Goal: Task Accomplishment & Management: Use online tool/utility

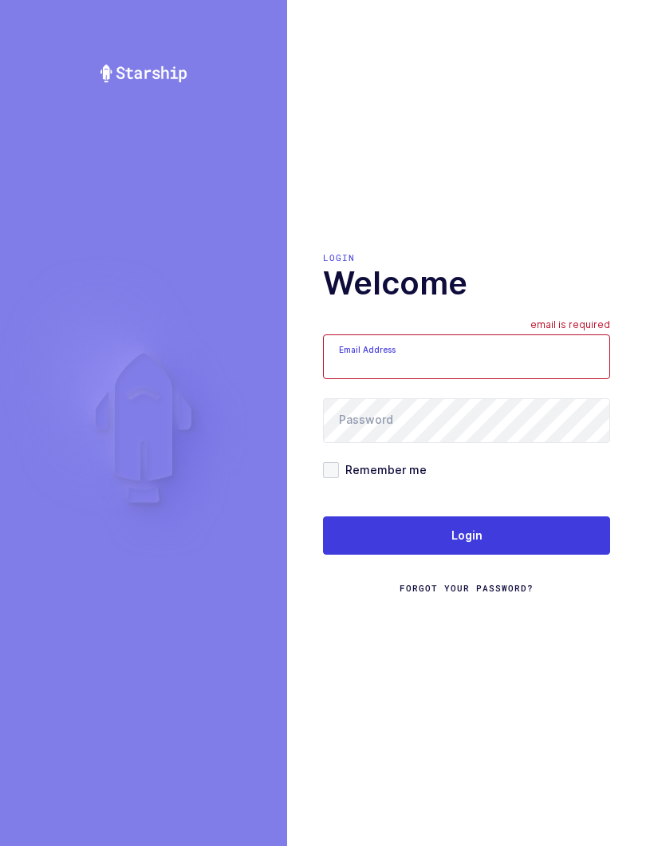
scroll to position [16, 0]
type input "mundo@janustrade.com"
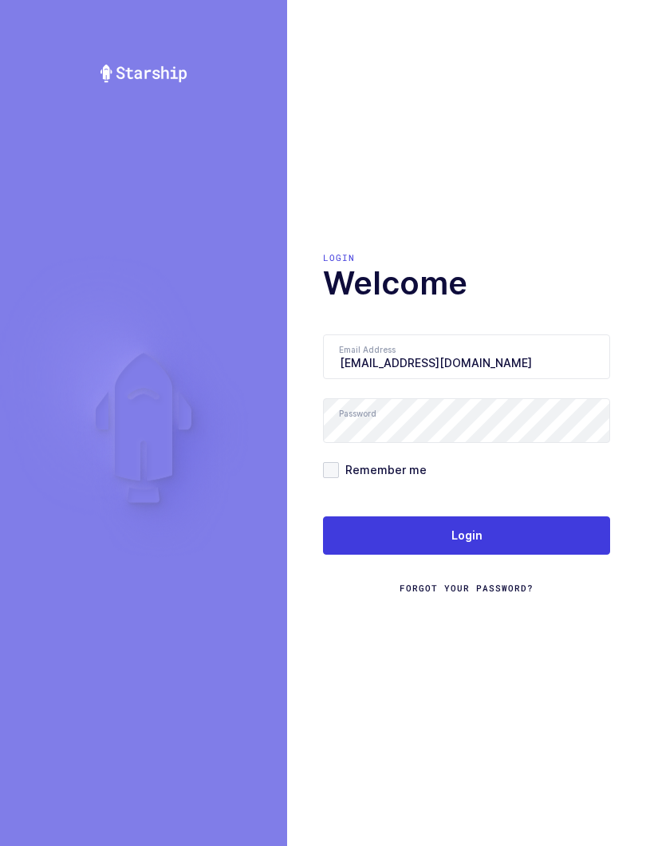
click at [491, 527] on button "Login" at bounding box center [466, 535] width 287 height 38
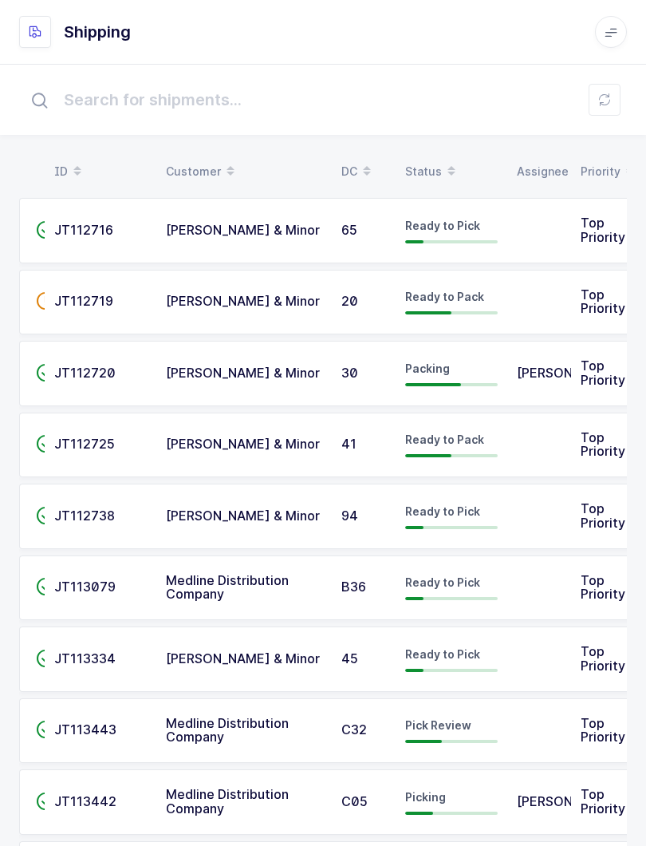
click at [615, 91] on button at bounding box center [605, 100] width 32 height 32
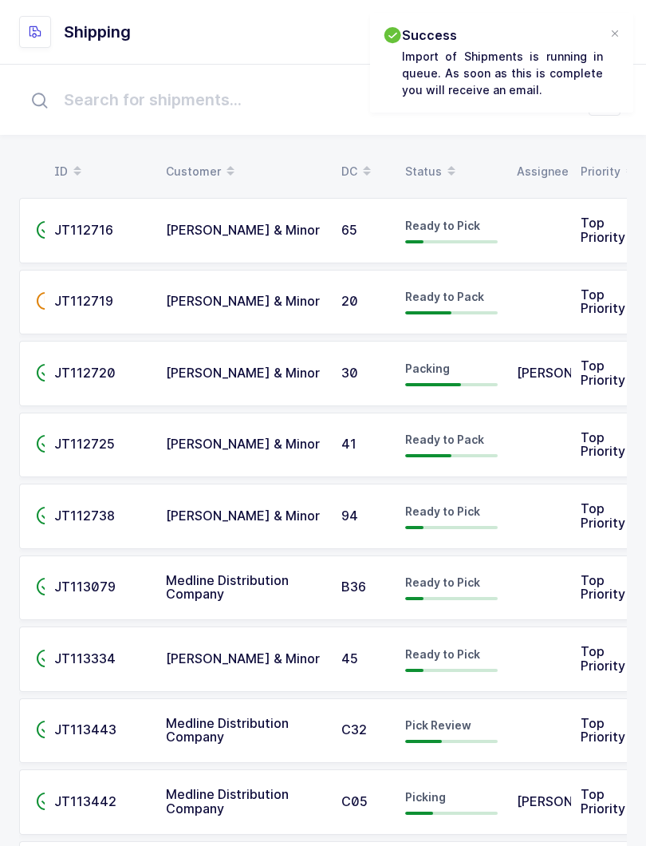
click at [430, 172] on div "Status" at bounding box center [451, 171] width 93 height 27
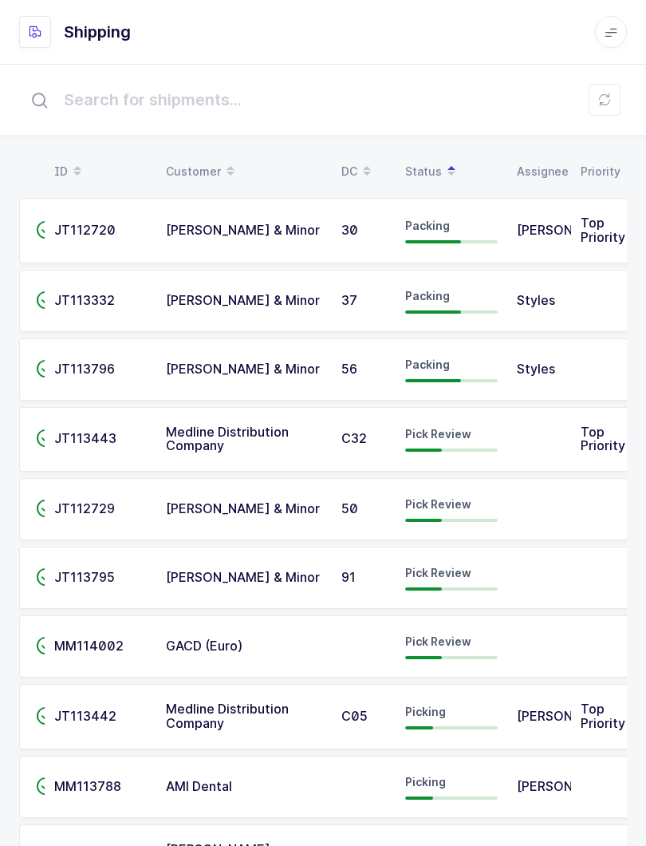
click at [428, 441] on div "Pick Review" at bounding box center [451, 439] width 93 height 26
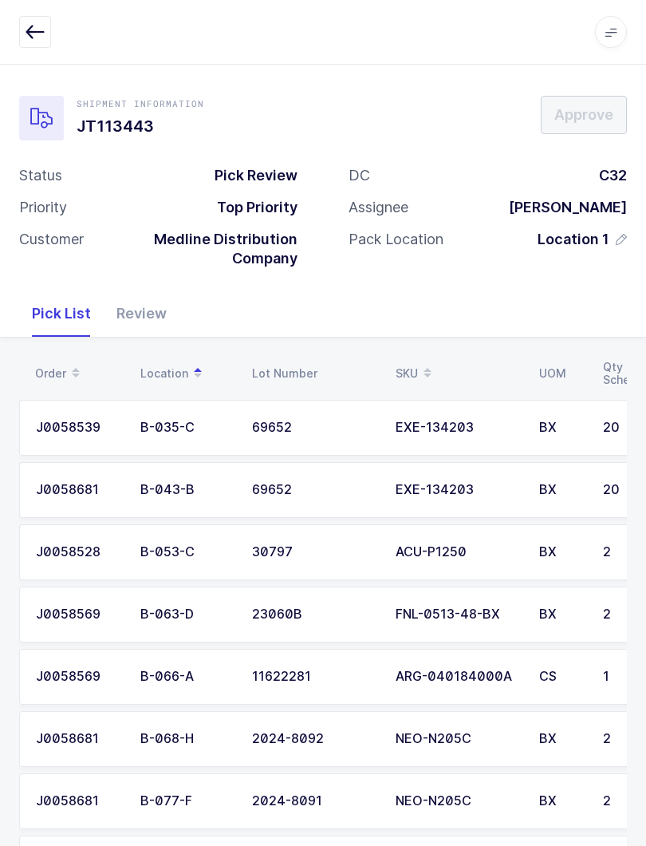
click at [22, 26] on button "button" at bounding box center [35, 32] width 32 height 32
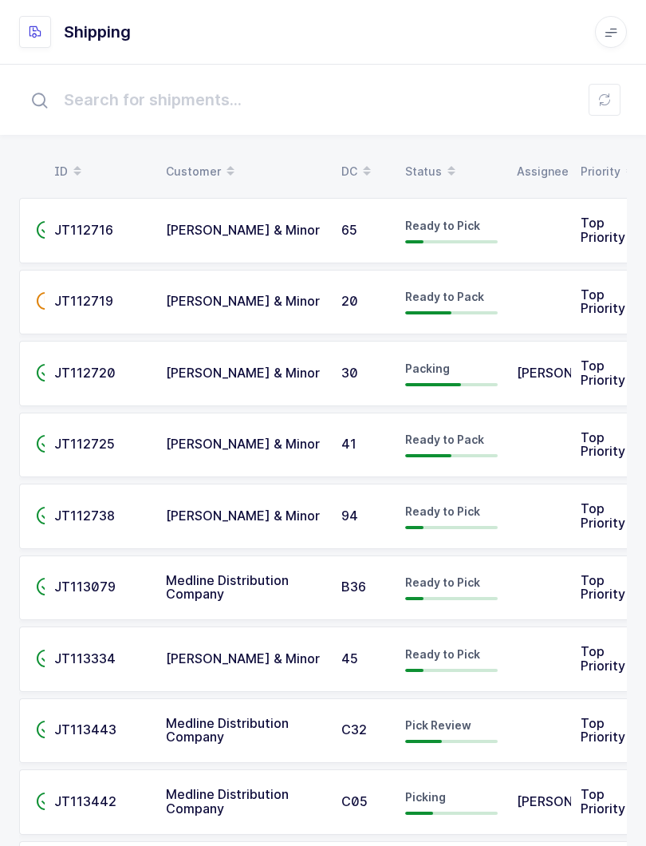
click at [436, 163] on div "Status" at bounding box center [451, 171] width 93 height 27
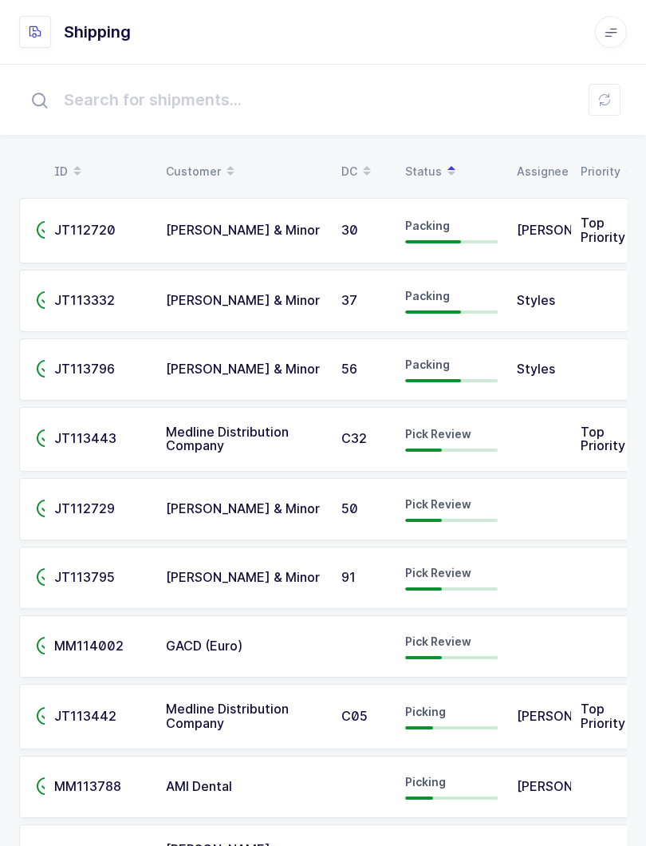
click at [431, 439] on span "Pick Review" at bounding box center [438, 434] width 66 height 14
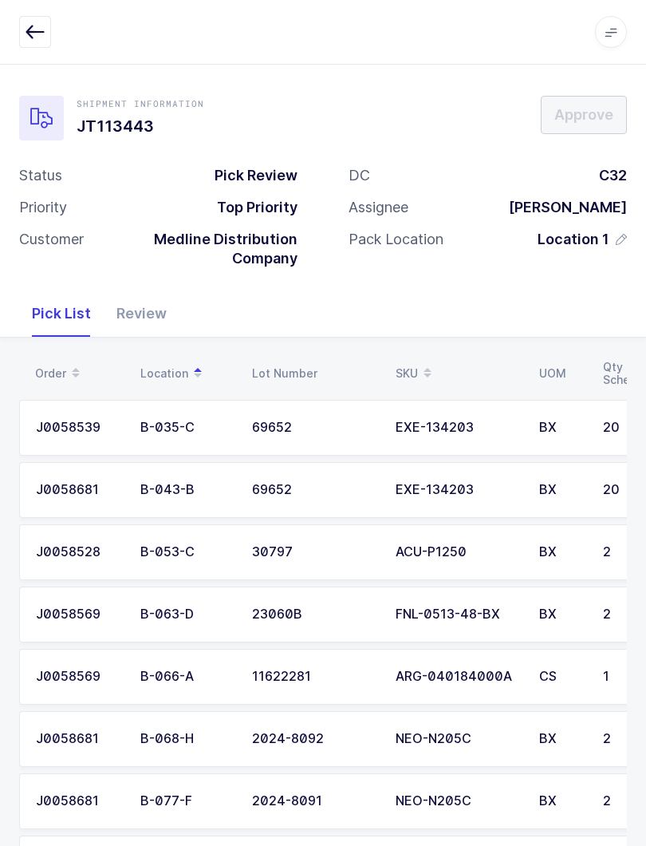
click at [142, 300] on div "Review" at bounding box center [142, 313] width 76 height 46
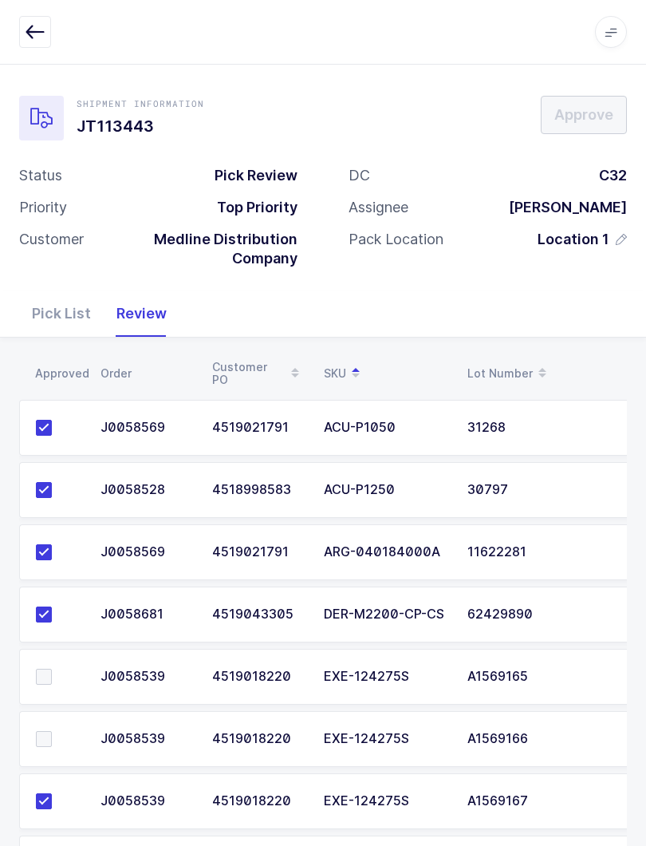
click at [53, 669] on label at bounding box center [58, 677] width 45 height 16
click at [52, 669] on input "checkbox" at bounding box center [52, 669] width 0 height 0
click at [45, 739] on span at bounding box center [44, 739] width 16 height 16
click at [52, 731] on input "checkbox" at bounding box center [52, 731] width 0 height 0
click at [46, 33] on button "button" at bounding box center [35, 32] width 32 height 32
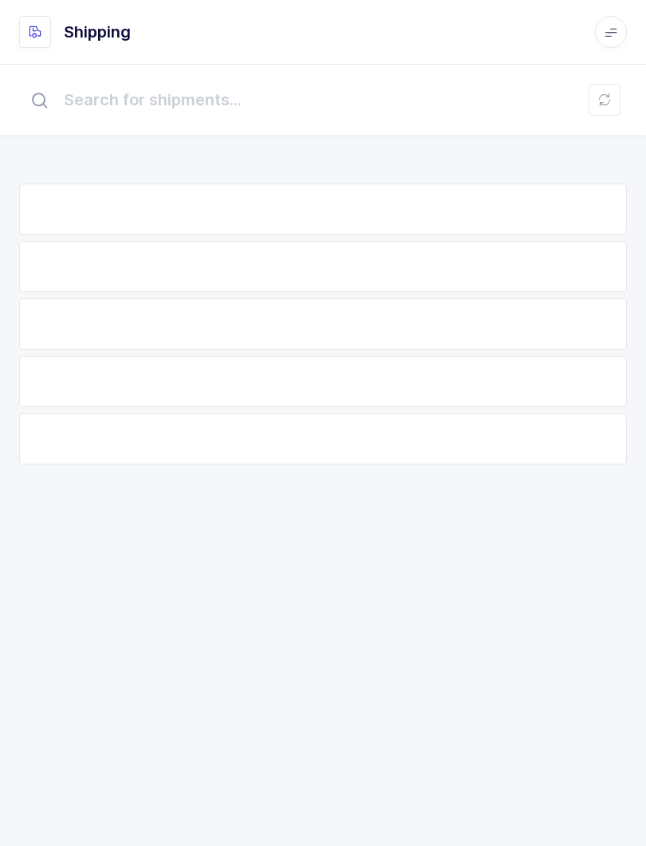
click at [616, 90] on button at bounding box center [605, 100] width 32 height 32
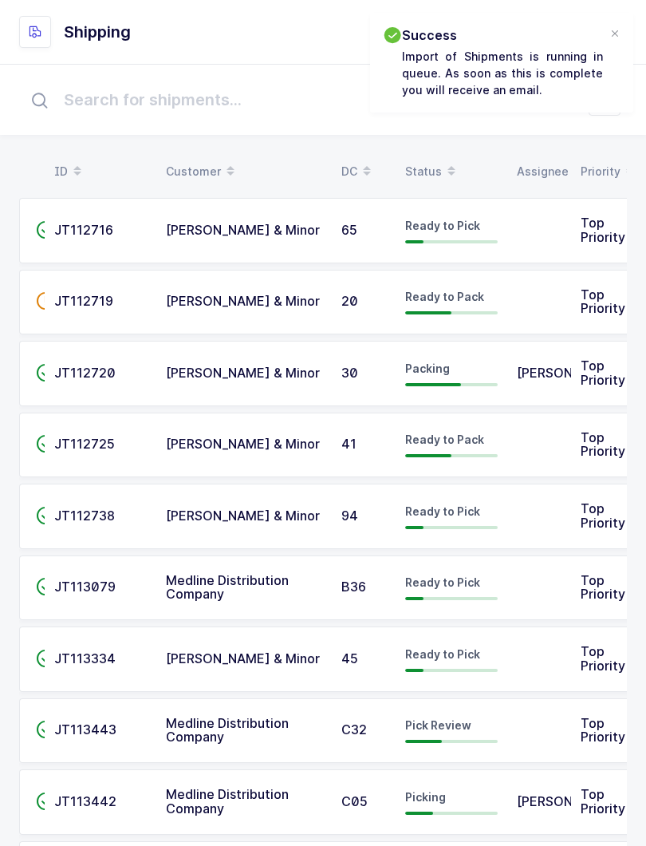
click at [448, 168] on icon at bounding box center [452, 166] width 8 height 8
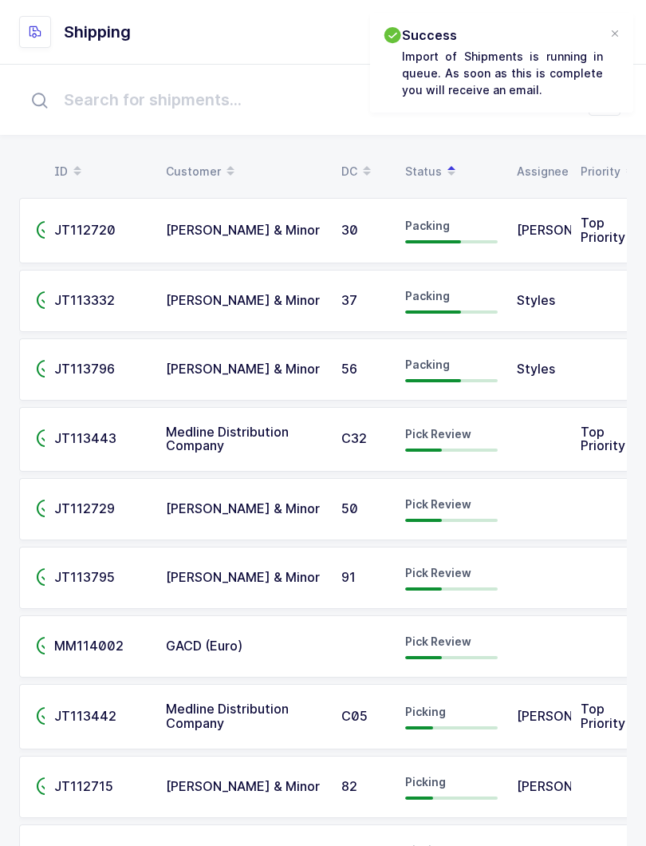
click at [465, 450] on td "Pick Review" at bounding box center [452, 439] width 112 height 65
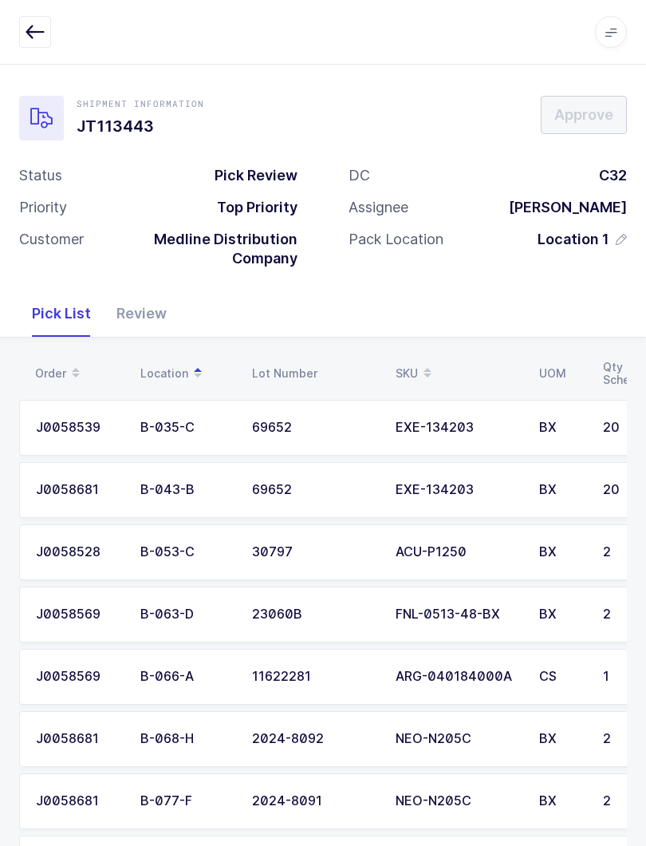
click at [144, 302] on div "Review" at bounding box center [142, 313] width 76 height 46
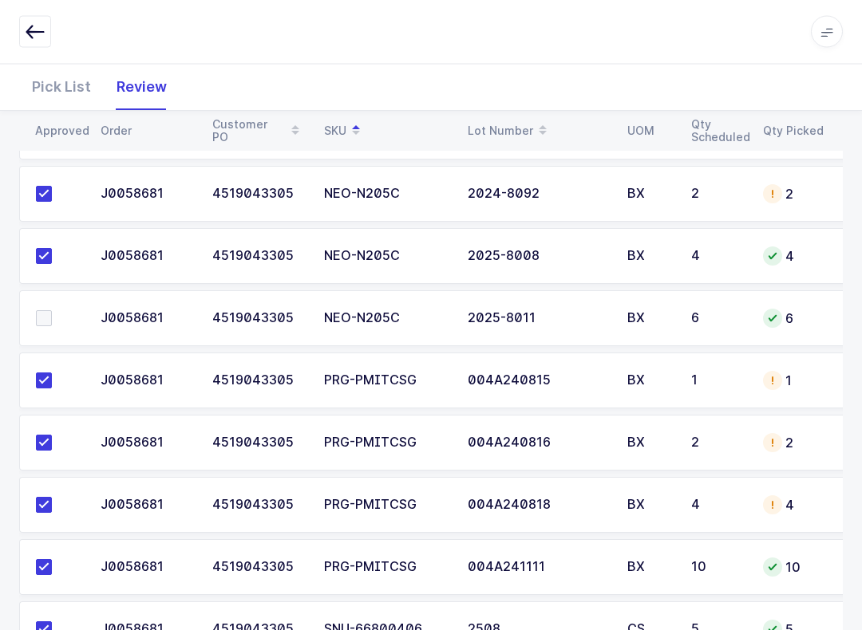
click at [62, 88] on div "Pick List" at bounding box center [61, 87] width 85 height 46
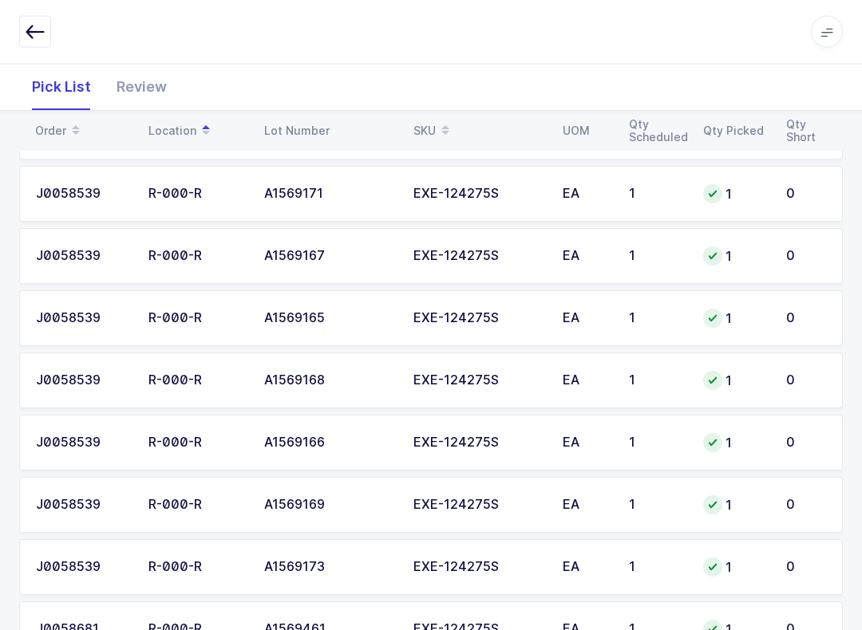
scroll to position [1770, 0]
click at [443, 124] on icon at bounding box center [445, 125] width 8 height 8
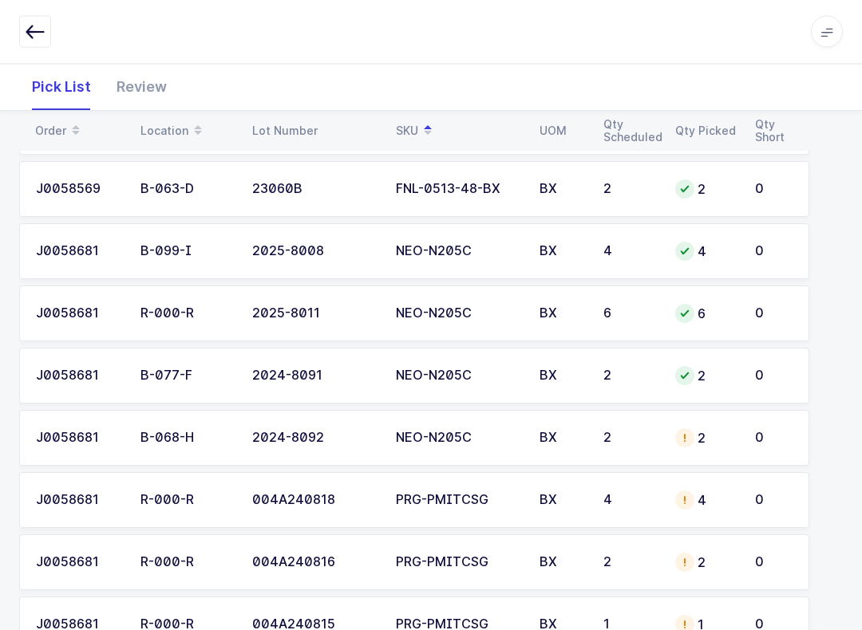
scroll to position [1651, 0]
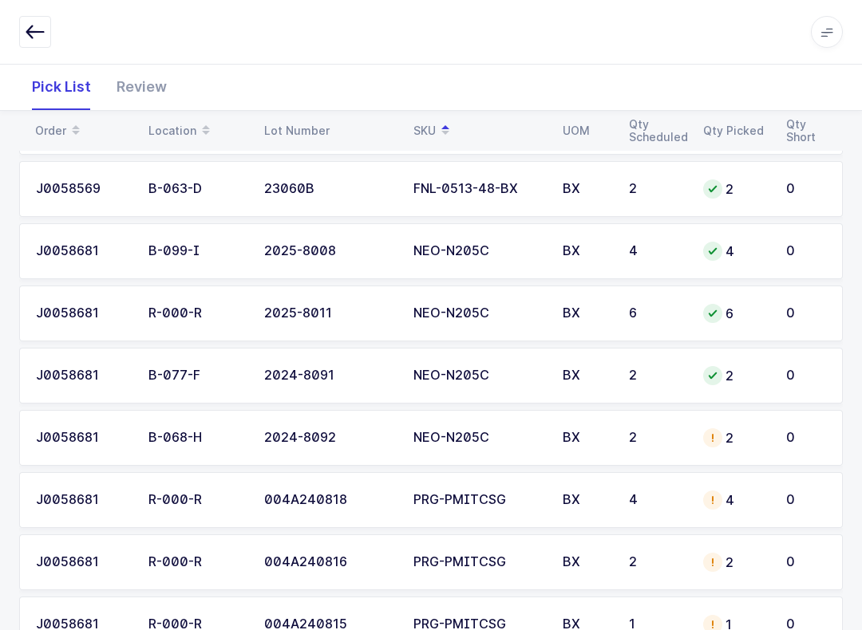
click at [628, 265] on td "4" at bounding box center [656, 251] width 74 height 56
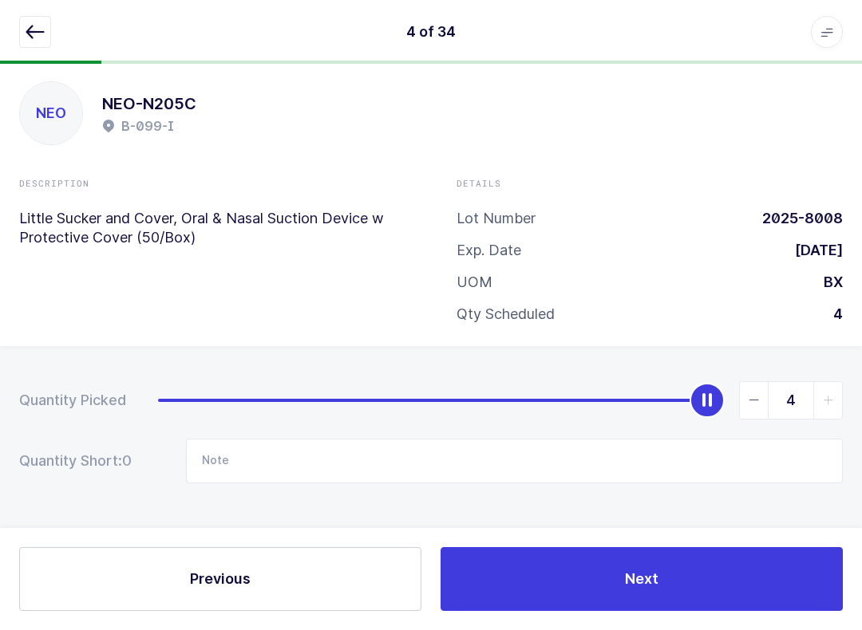
scroll to position [16, 0]
click at [132, 87] on div "NEO NEO-N205C B-099-I" at bounding box center [430, 113] width 823 height 64
click at [22, 32] on button "button" at bounding box center [35, 32] width 32 height 32
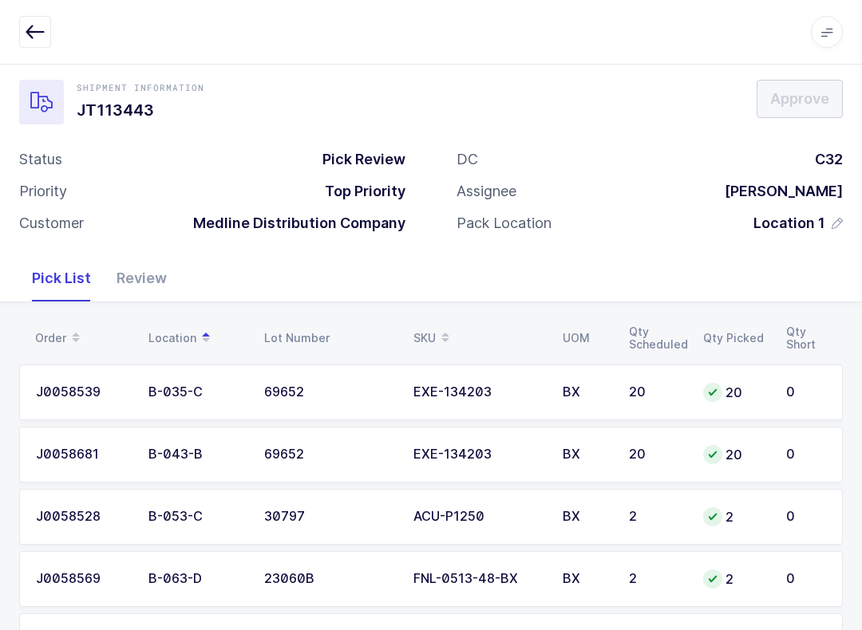
click at [160, 268] on div "Review" at bounding box center [142, 278] width 76 height 46
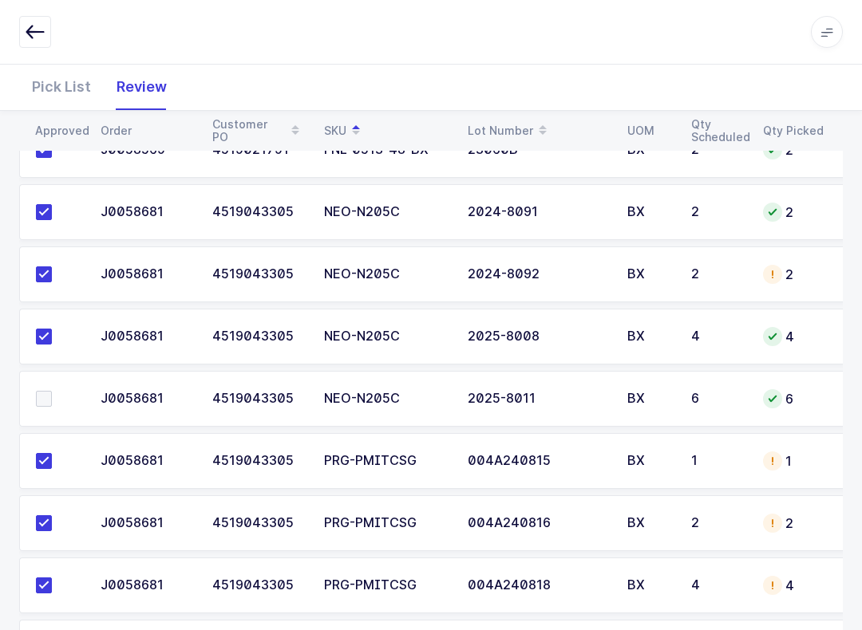
scroll to position [1722, 0]
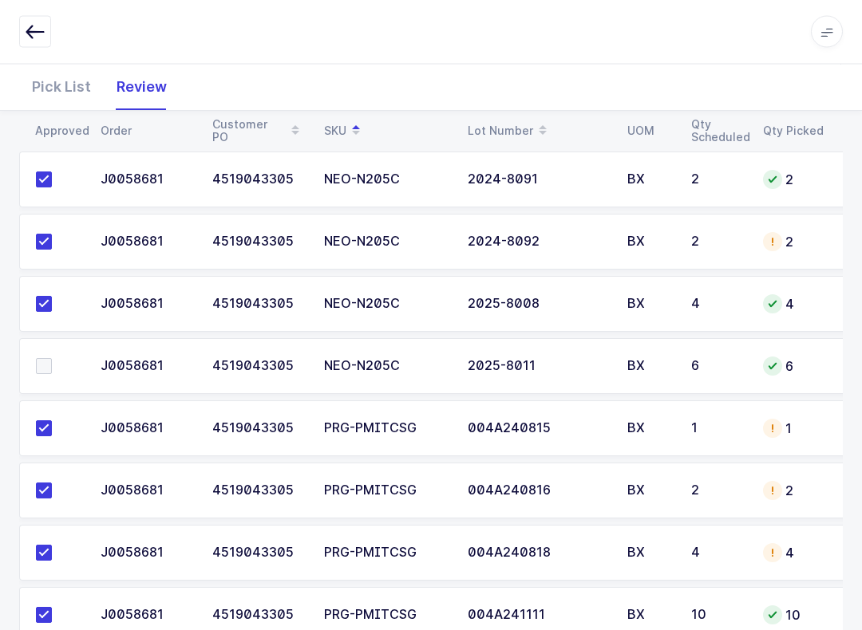
click at [36, 370] on span at bounding box center [44, 367] width 16 height 16
click at [52, 359] on input "checkbox" at bounding box center [52, 359] width 0 height 0
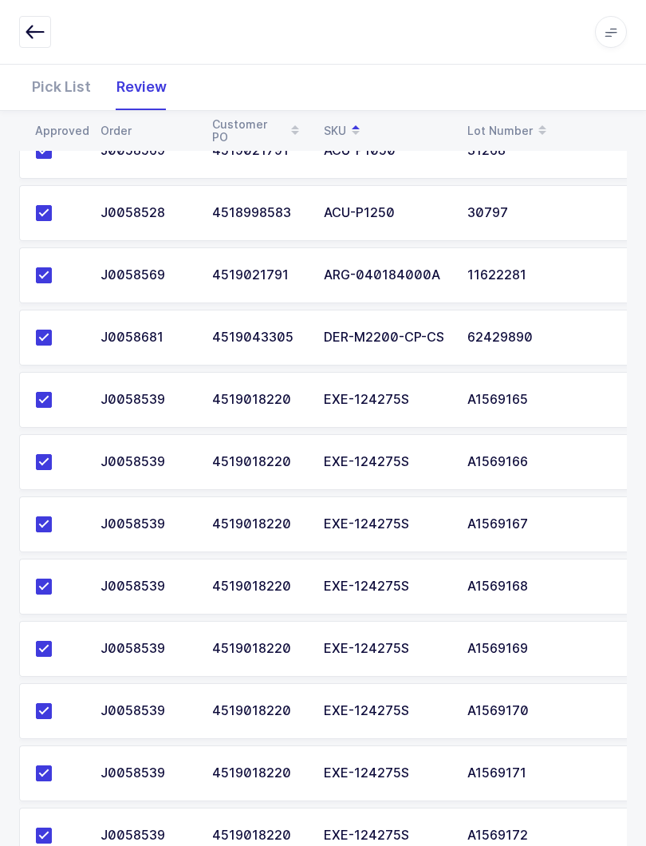
scroll to position [0, 0]
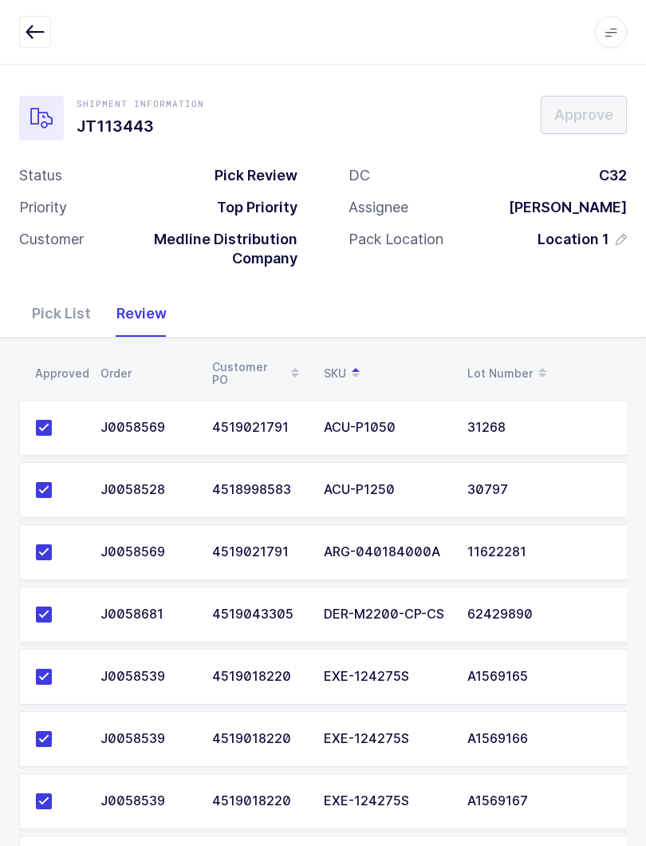
click at [40, 27] on icon "button" at bounding box center [35, 31] width 19 height 19
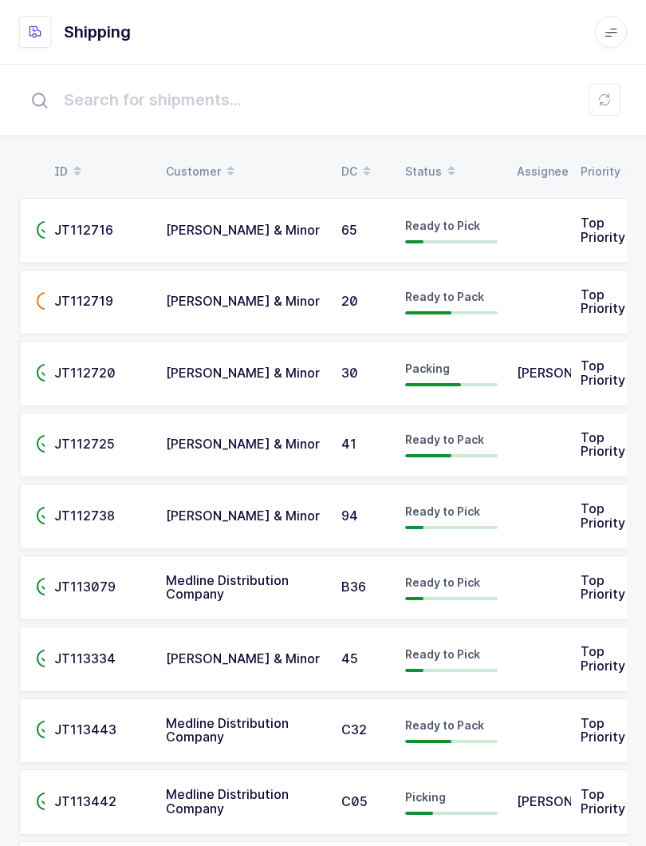
click at [435, 160] on div "Status" at bounding box center [451, 171] width 93 height 27
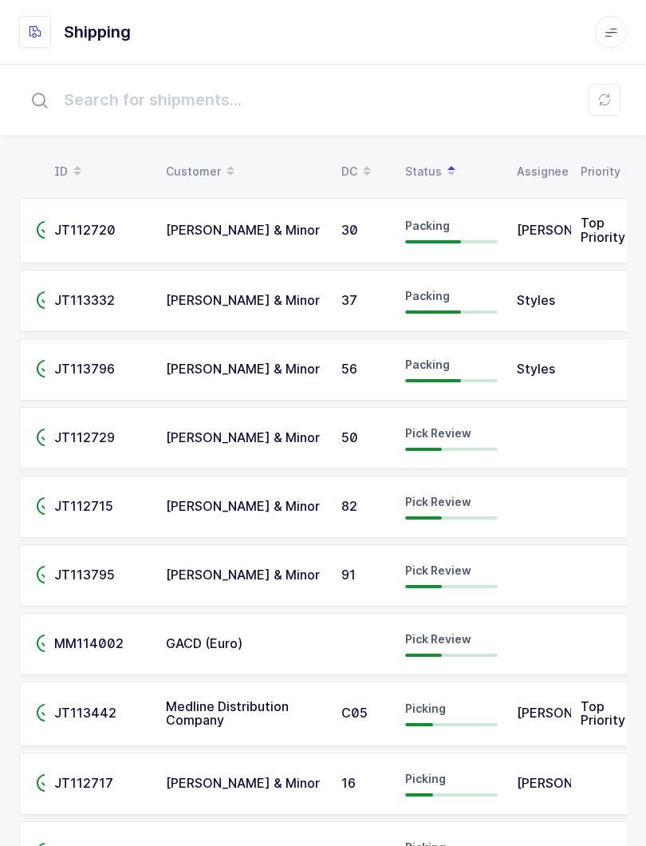
click at [468, 516] on div at bounding box center [451, 517] width 93 height 3
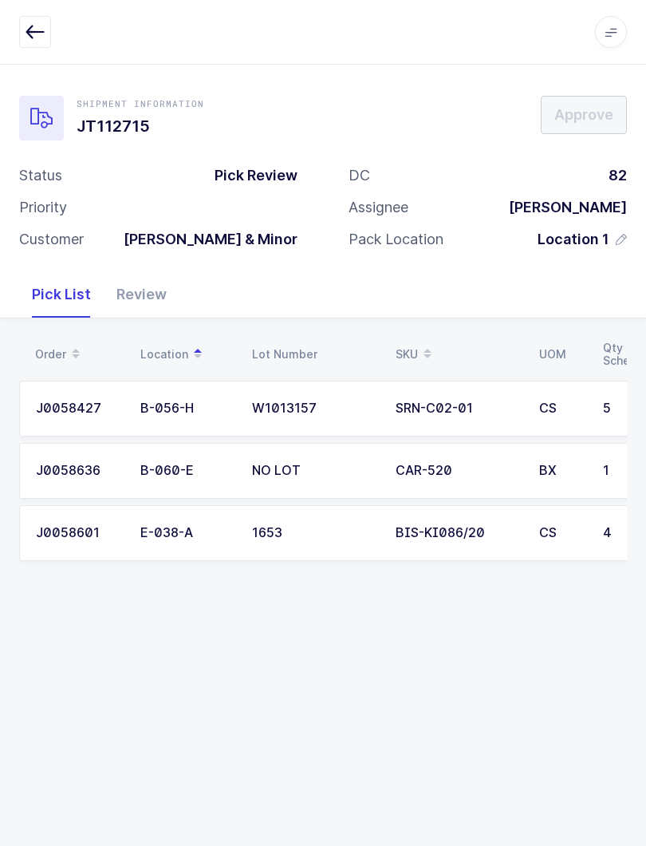
click at [133, 290] on div "Review" at bounding box center [142, 294] width 76 height 46
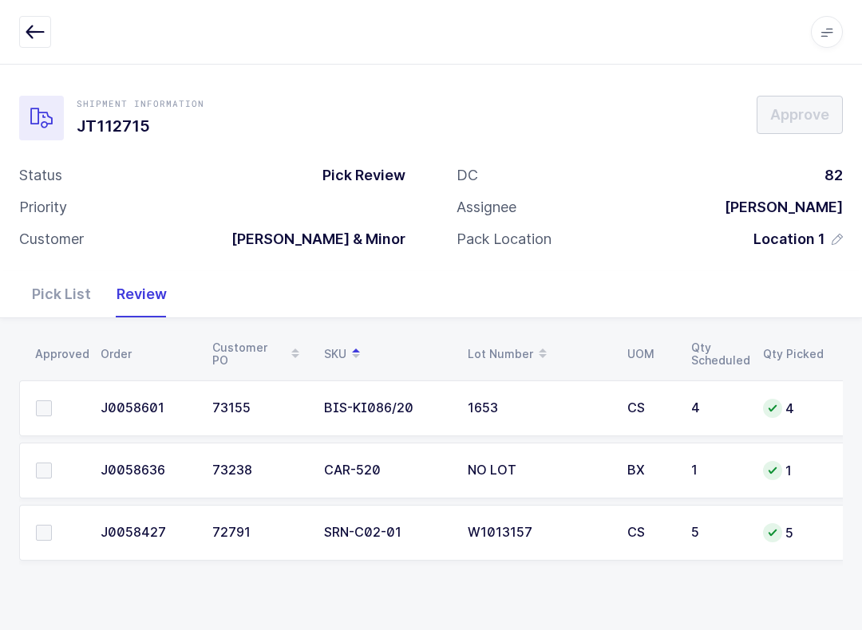
click at [68, 289] on div "Pick List" at bounding box center [61, 294] width 85 height 46
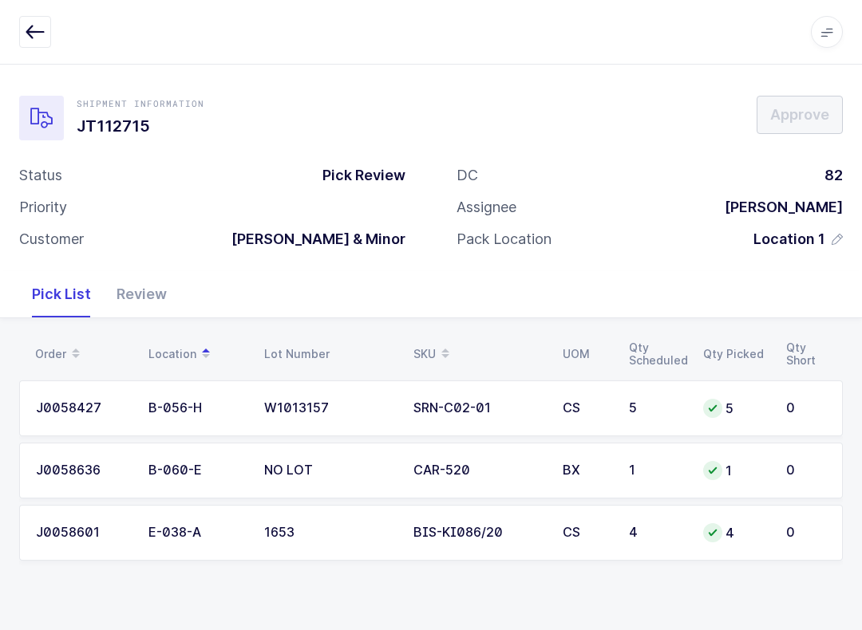
click at [525, 403] on div "SRN-C02-01" at bounding box center [478, 408] width 130 height 14
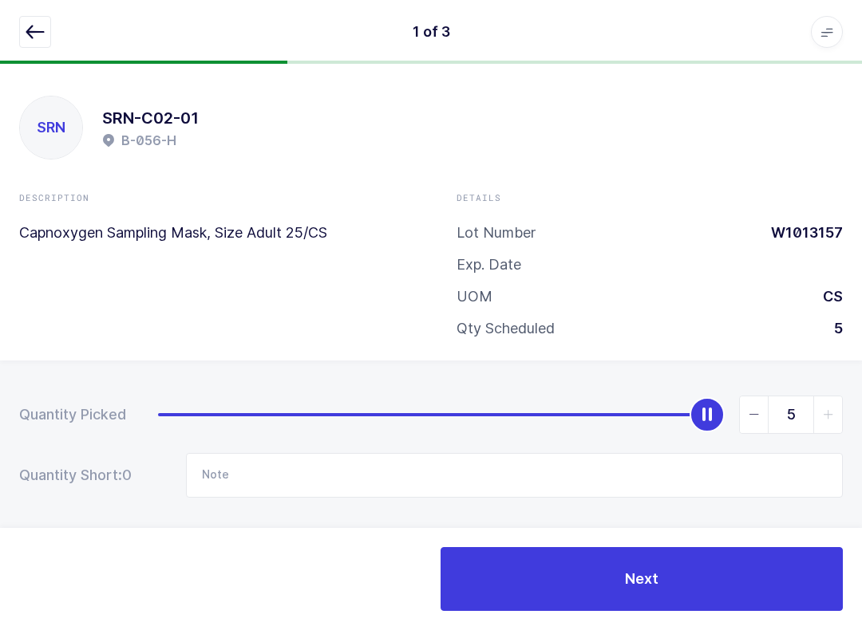
click at [35, 38] on icon "button" at bounding box center [35, 31] width 19 height 19
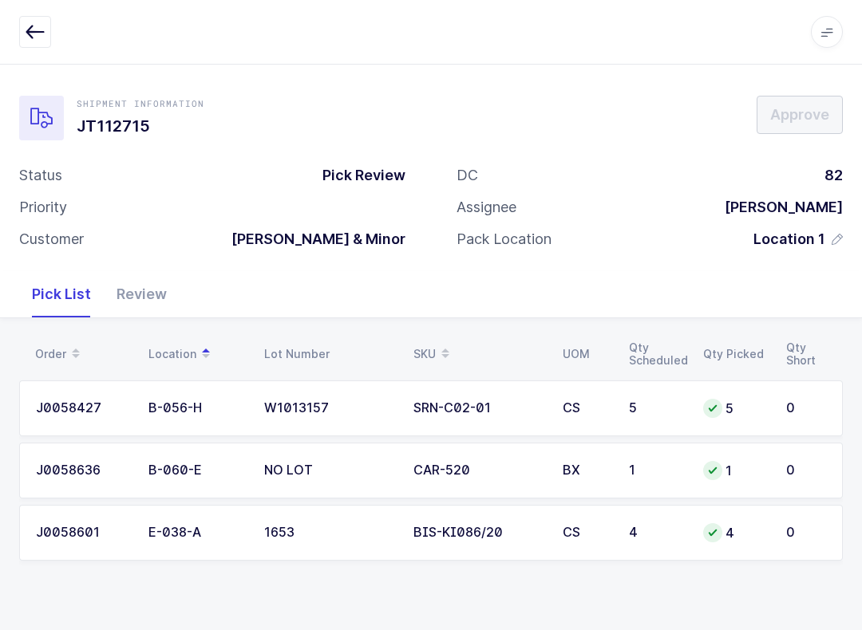
click at [153, 302] on div "Review" at bounding box center [142, 294] width 76 height 46
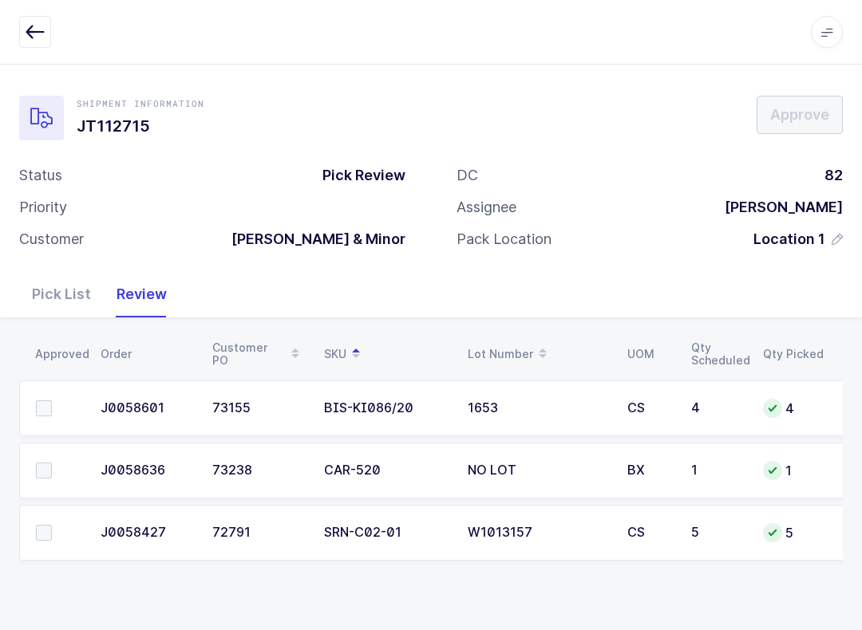
click at [50, 532] on span at bounding box center [44, 533] width 16 height 16
click at [52, 525] on input "checkbox" at bounding box center [52, 525] width 0 height 0
click at [39, 468] on span at bounding box center [44, 471] width 16 height 16
click at [52, 463] on input "checkbox" at bounding box center [52, 463] width 0 height 0
click at [49, 427] on td at bounding box center [55, 409] width 72 height 56
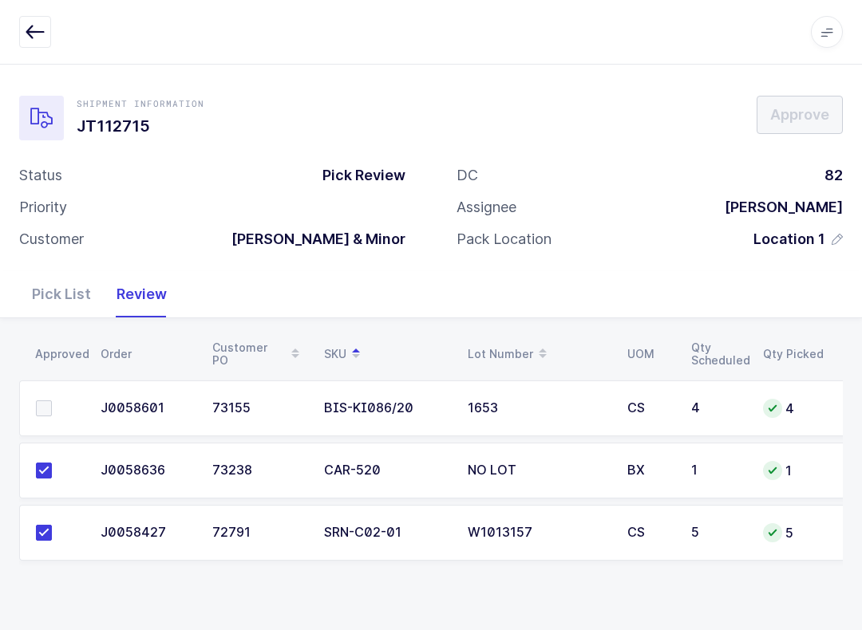
click at [44, 404] on span at bounding box center [44, 409] width 16 height 16
click at [52, 401] on input "checkbox" at bounding box center [52, 401] width 0 height 0
click at [645, 120] on span "Approve" at bounding box center [799, 115] width 59 height 20
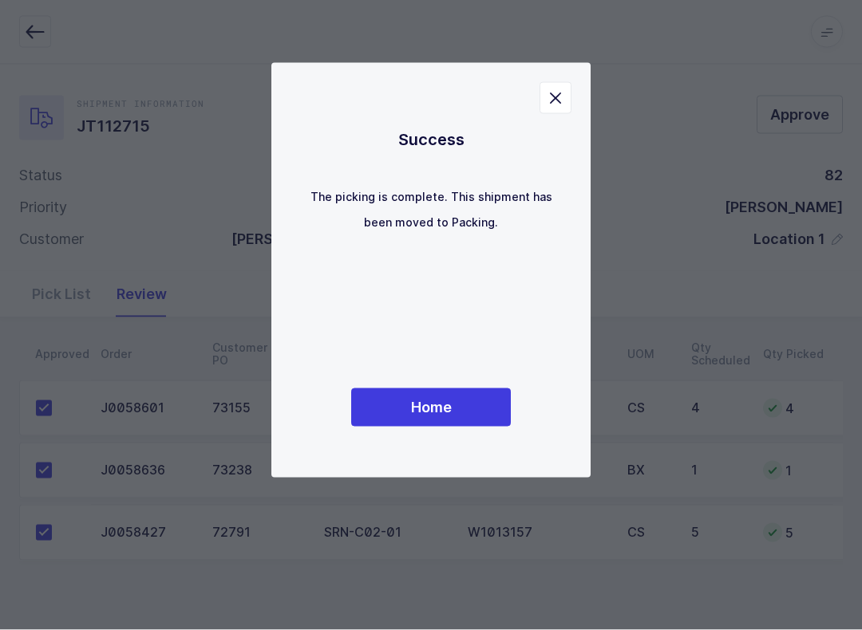
scroll to position [16, 0]
click at [479, 409] on button "Home" at bounding box center [431, 408] width 160 height 38
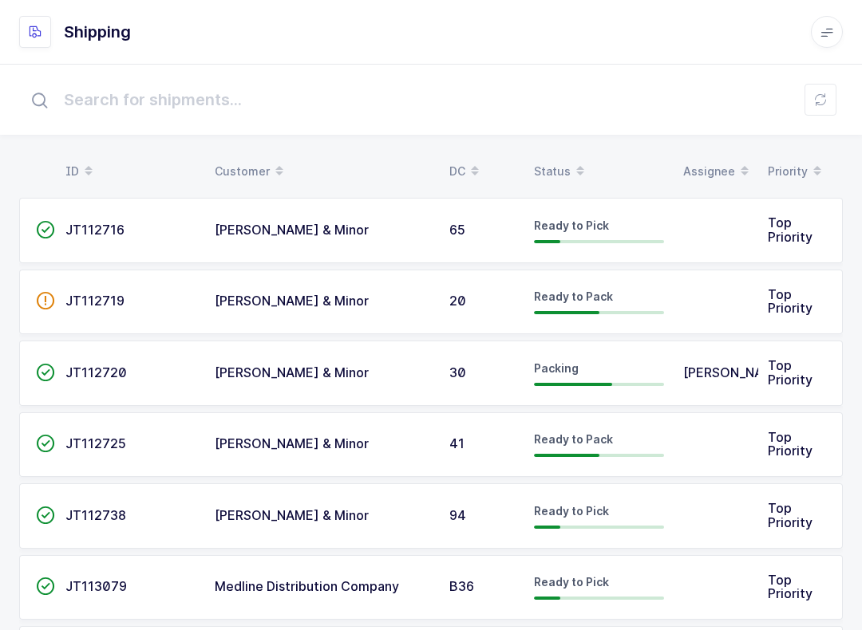
click at [563, 168] on div "Status" at bounding box center [599, 171] width 130 height 27
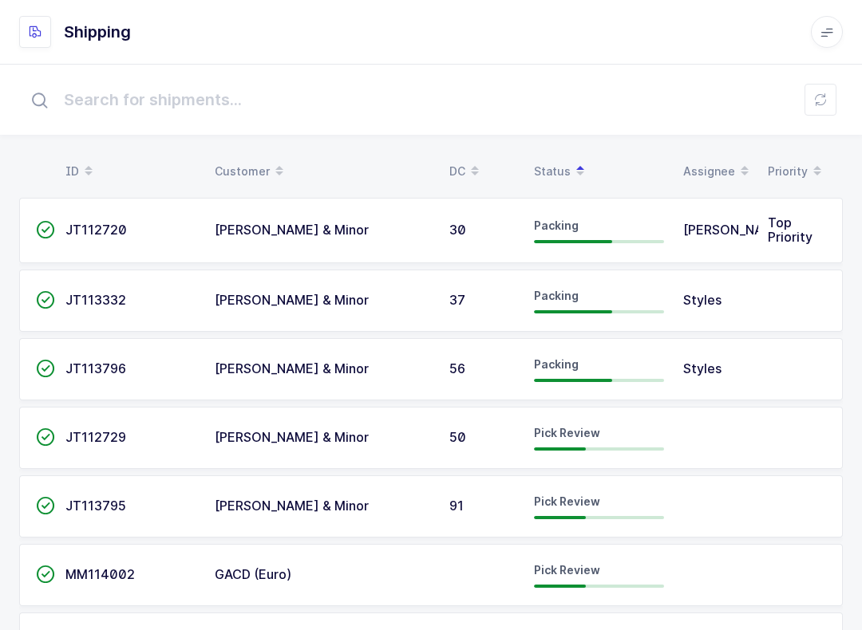
click at [594, 433] on span "Pick Review" at bounding box center [567, 433] width 66 height 14
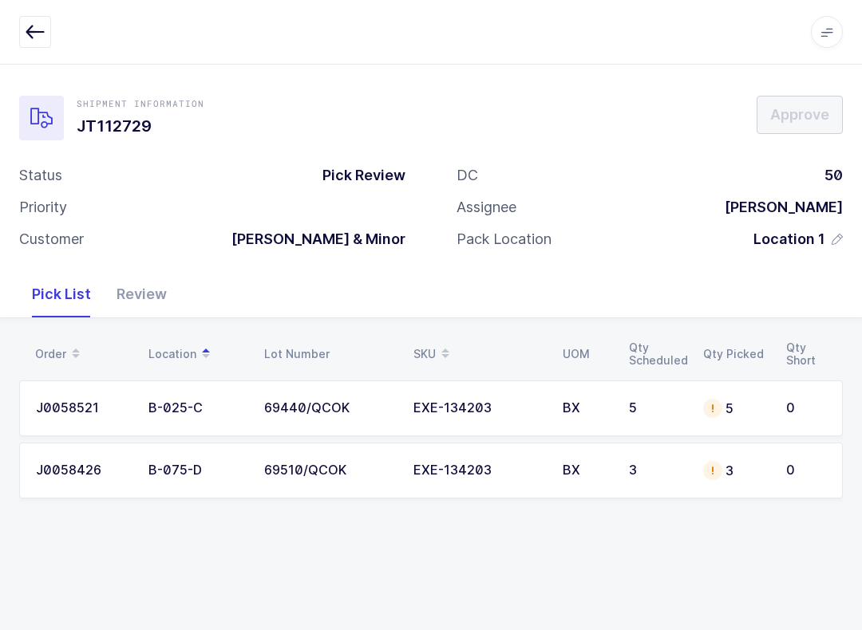
click at [148, 295] on div "Review" at bounding box center [142, 294] width 76 height 46
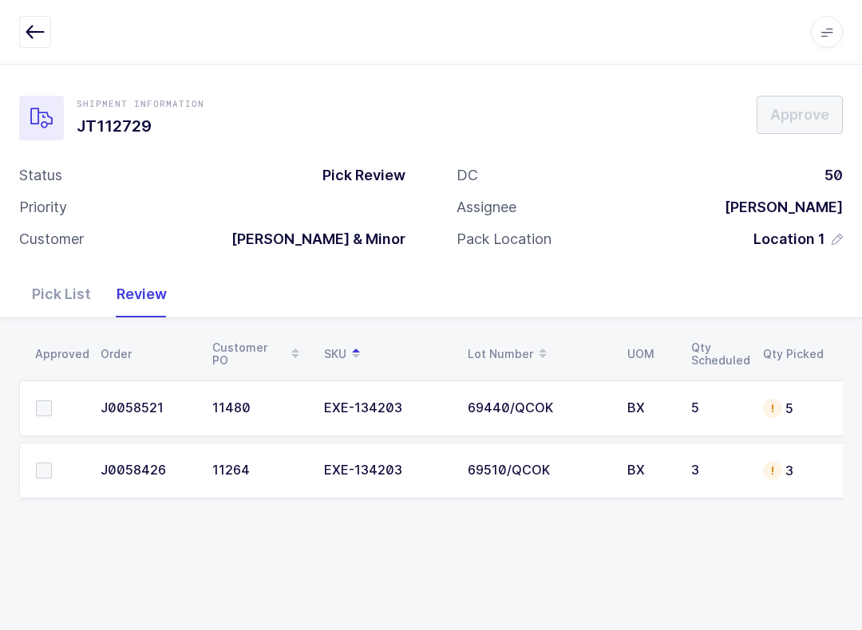
click at [645, 393] on td "5" at bounding box center [793, 409] width 80 height 56
click at [645, 416] on td "5" at bounding box center [793, 409] width 80 height 56
click at [64, 293] on div "Pick List" at bounding box center [61, 294] width 85 height 46
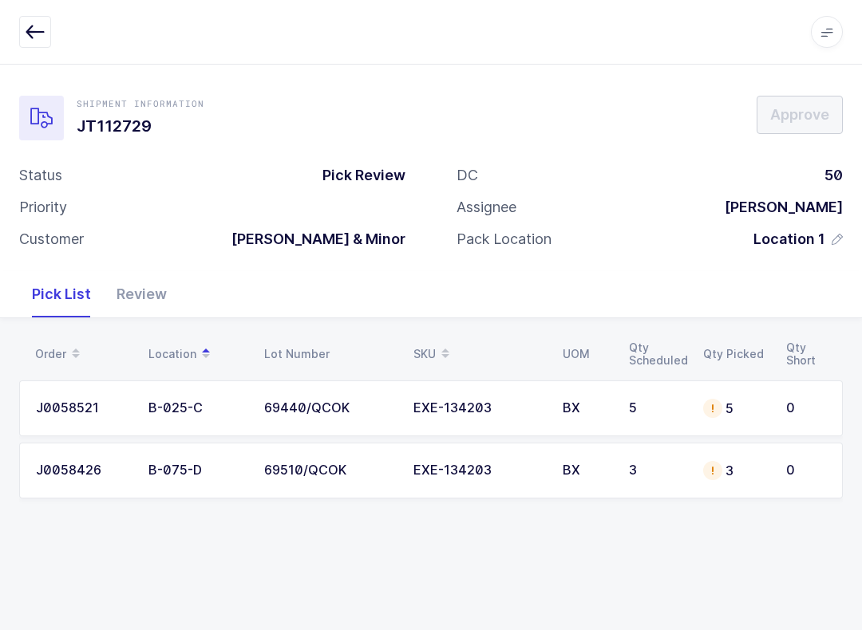
click at [457, 409] on div "EXE-134203" at bounding box center [478, 408] width 130 height 14
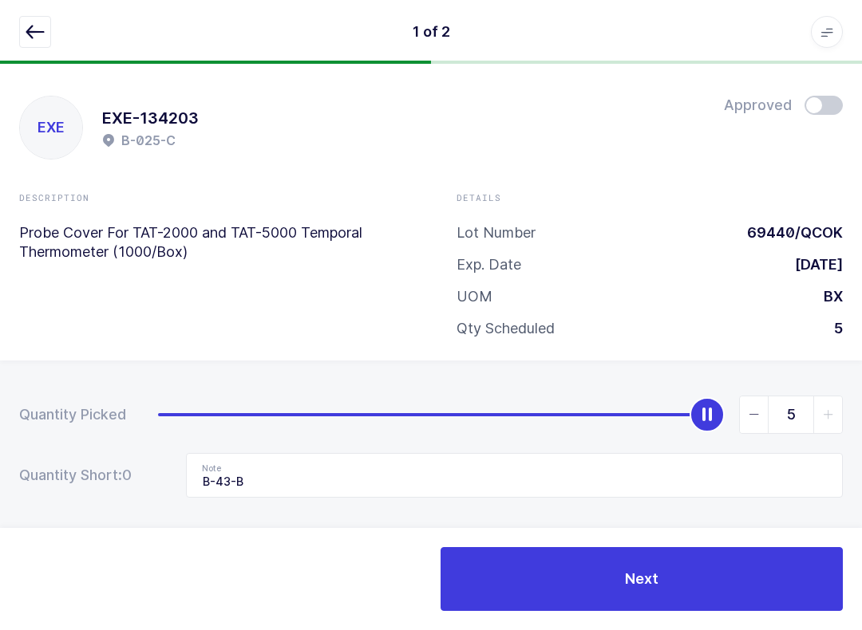
click at [645, 99] on div at bounding box center [823, 105] width 38 height 19
click at [45, 19] on button "button" at bounding box center [35, 32] width 32 height 32
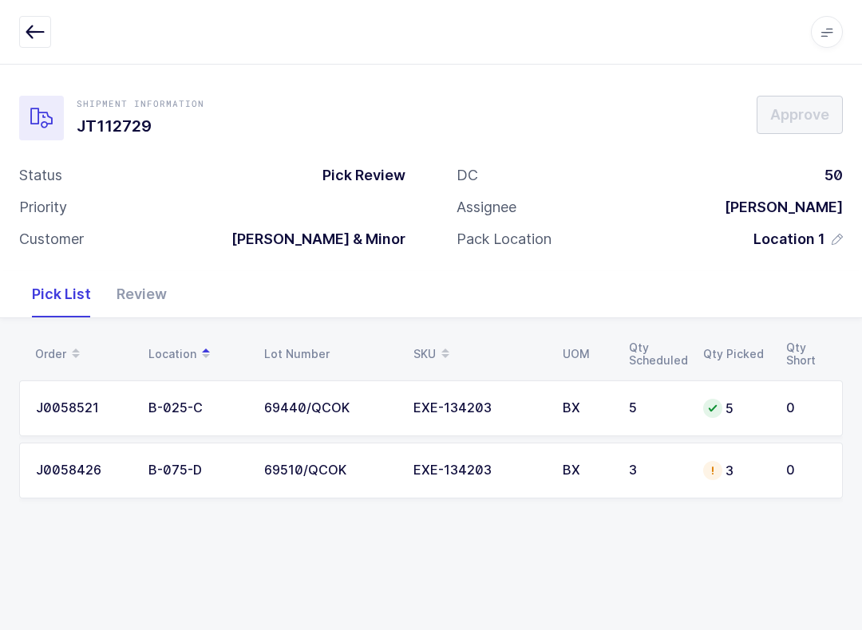
click at [258, 478] on td "69510/QCOK" at bounding box center [329, 471] width 149 height 56
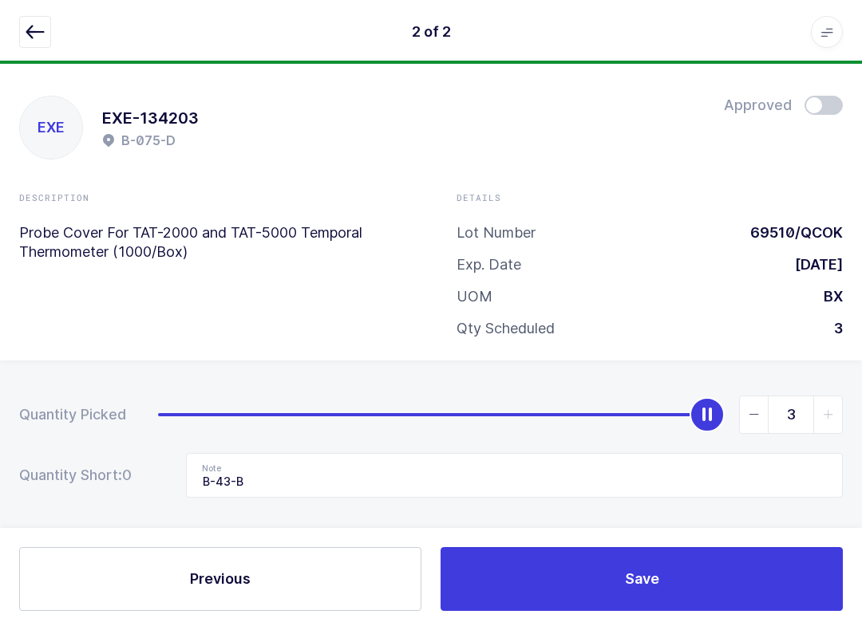
click at [645, 111] on span at bounding box center [823, 105] width 38 height 19
click at [618, 584] on button "Save" at bounding box center [641, 579] width 402 height 64
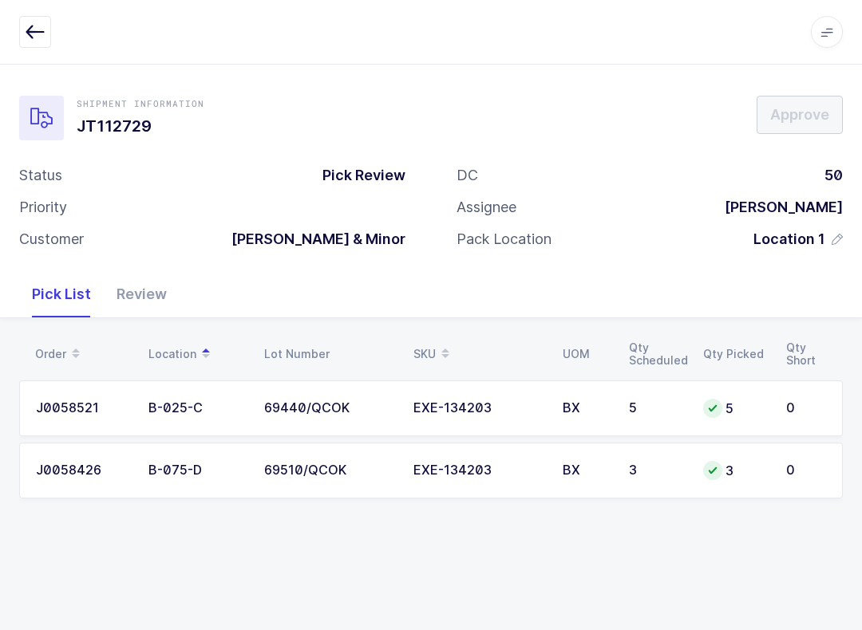
click at [127, 282] on div "Review" at bounding box center [142, 294] width 76 height 46
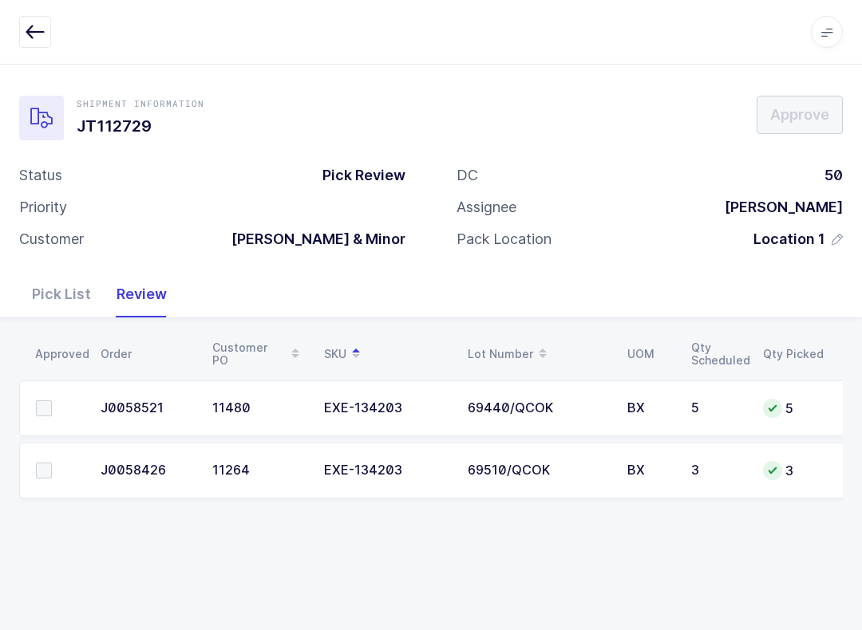
click at [40, 454] on td at bounding box center [55, 471] width 72 height 56
click at [54, 404] on label at bounding box center [58, 409] width 45 height 16
click at [52, 401] on input "checkbox" at bounding box center [52, 401] width 0 height 0
click at [41, 446] on td at bounding box center [55, 471] width 72 height 56
click at [56, 476] on label at bounding box center [58, 471] width 45 height 16
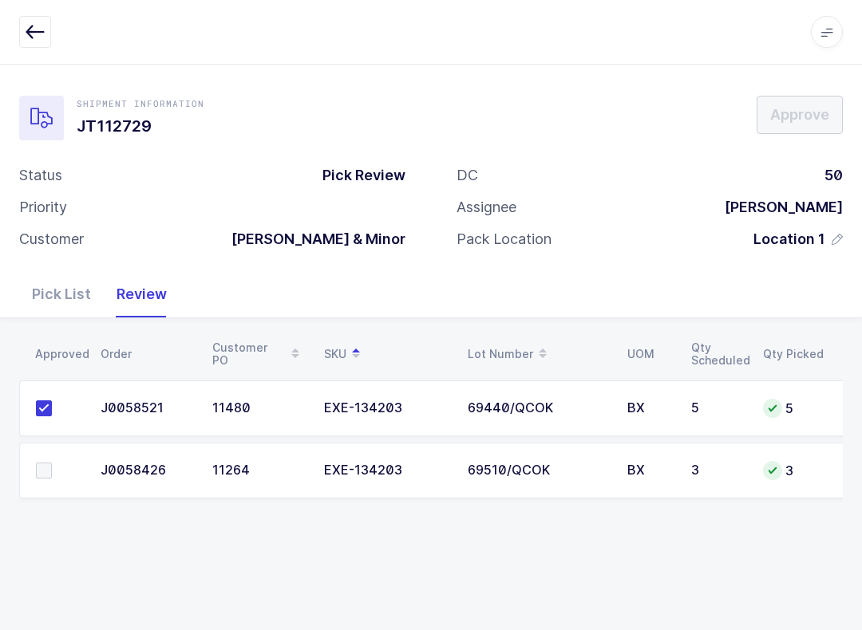
click at [52, 463] on input "checkbox" at bounding box center [52, 463] width 0 height 0
click at [645, 105] on span "Approve" at bounding box center [799, 115] width 59 height 20
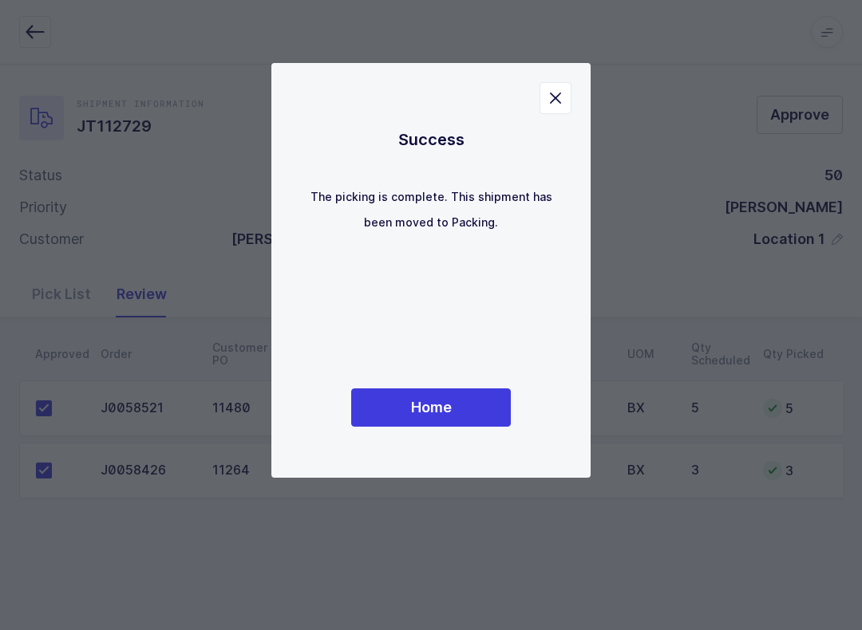
click at [442, 401] on span "Home" at bounding box center [431, 407] width 41 height 20
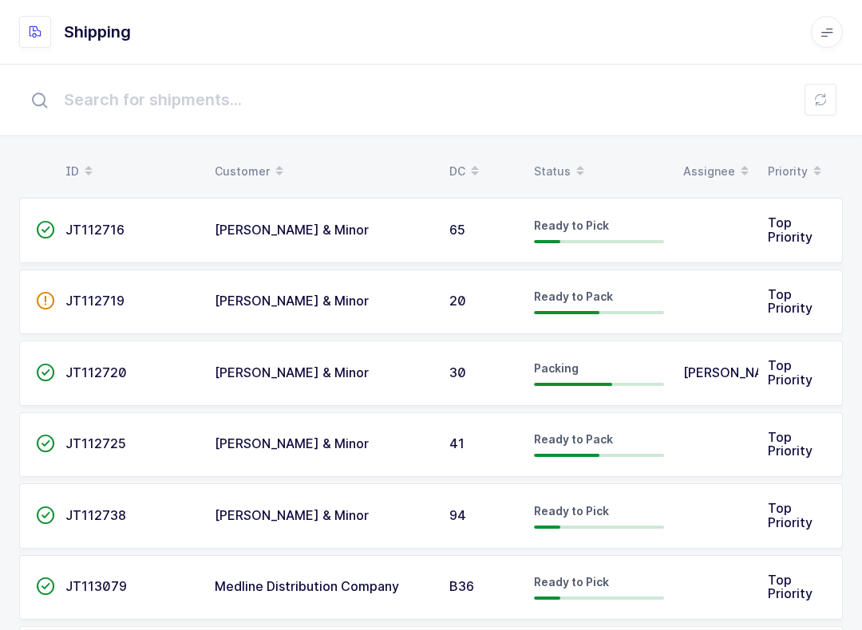
click at [550, 180] on div "Status" at bounding box center [599, 171] width 130 height 27
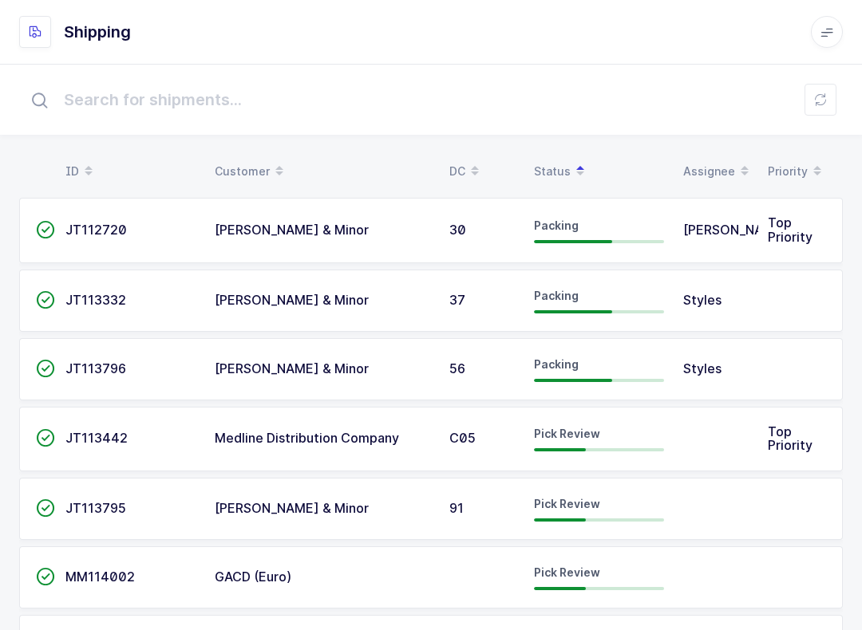
click at [587, 162] on span at bounding box center [579, 171] width 19 height 27
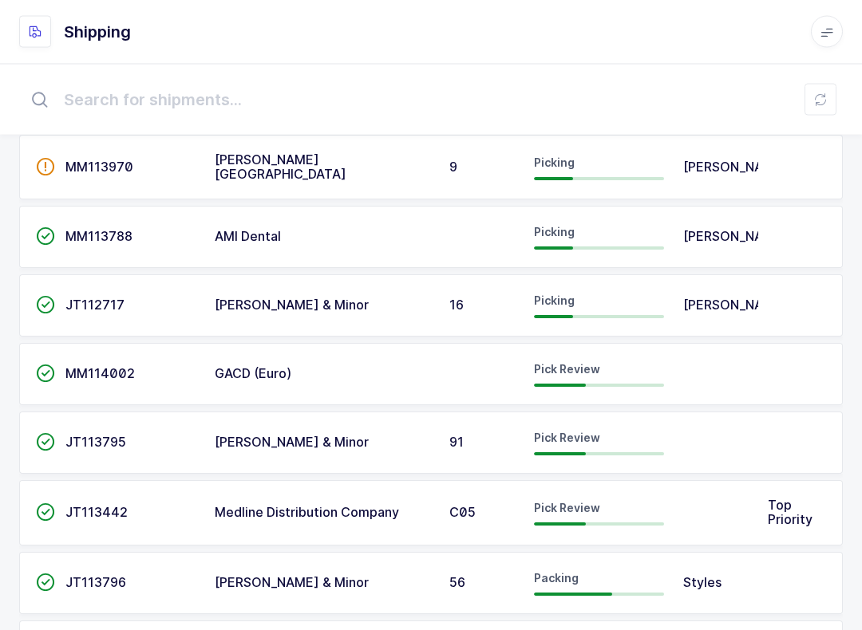
scroll to position [2084, 0]
click at [53, 365] on span "" at bounding box center [45, 373] width 19 height 16
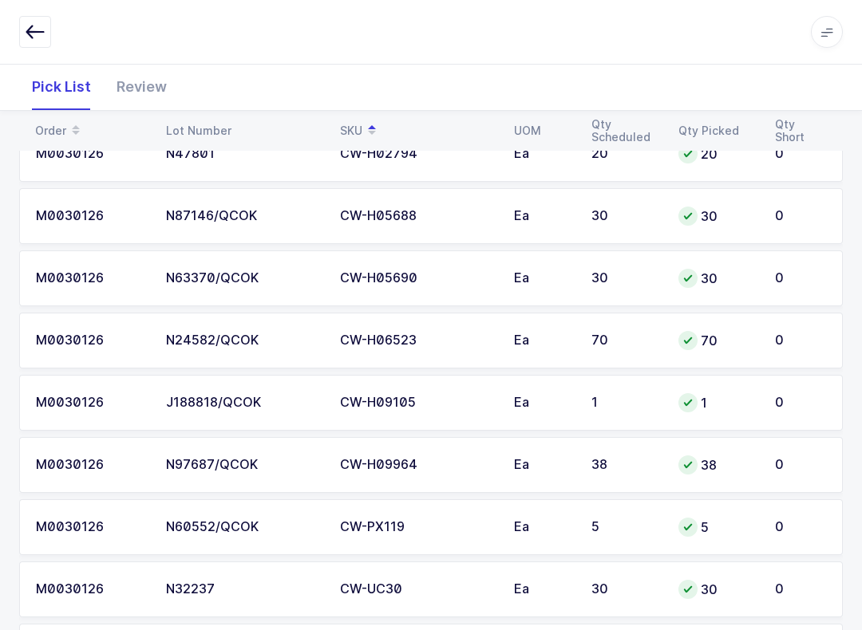
scroll to position [945, 0]
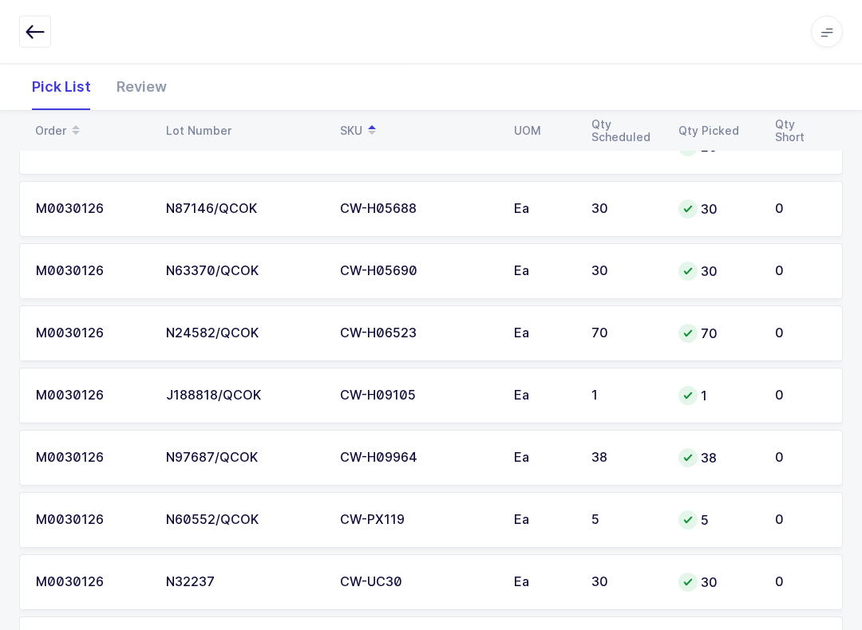
click at [151, 89] on div "Review" at bounding box center [142, 87] width 76 height 46
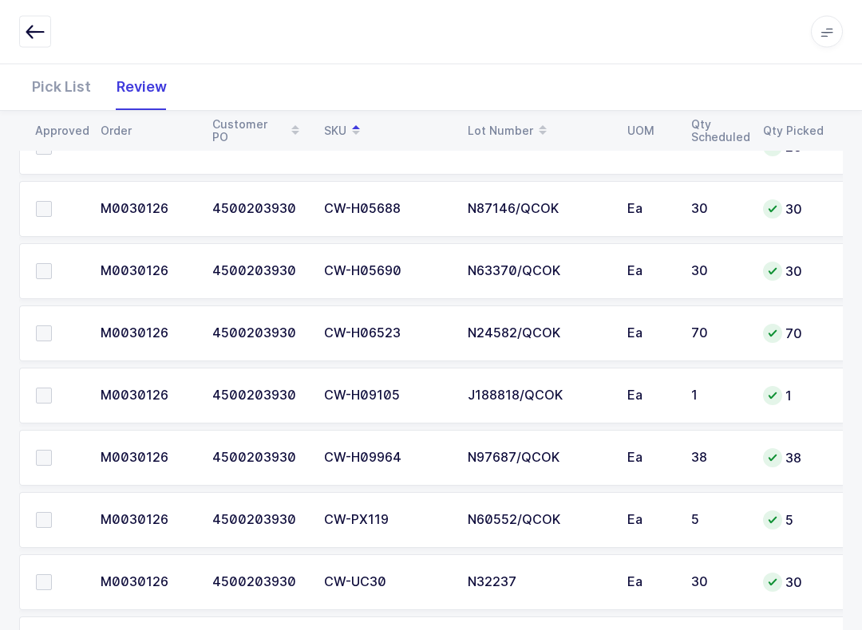
scroll to position [946, 0]
click at [41, 329] on span at bounding box center [44, 334] width 16 height 16
click at [52, 326] on input "checkbox" at bounding box center [52, 326] width 0 height 0
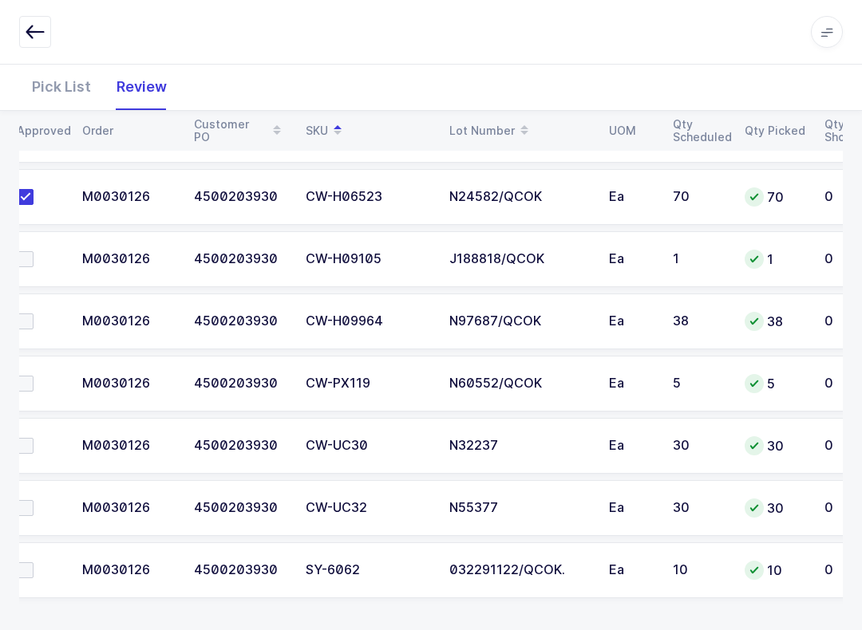
scroll to position [1087, 0]
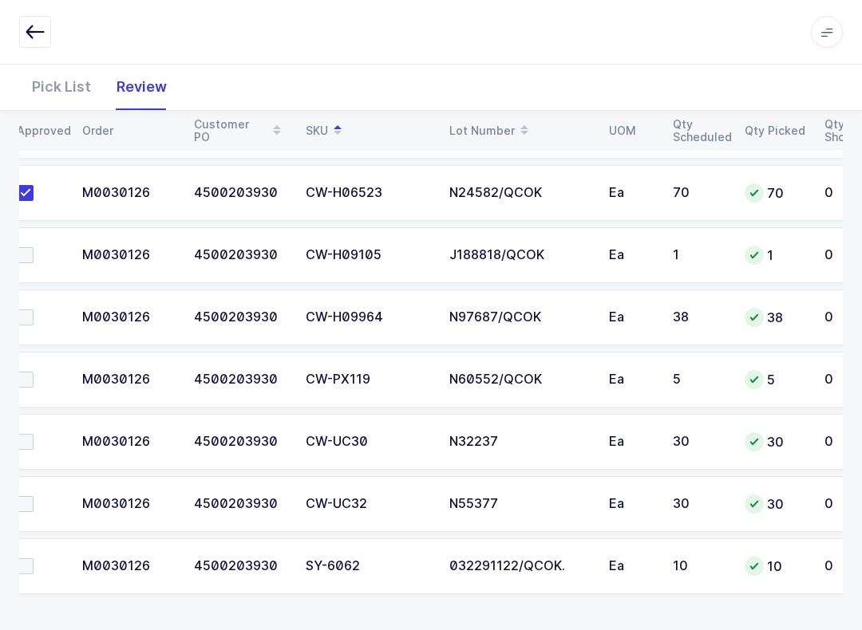
click at [26, 508] on span at bounding box center [26, 504] width 16 height 16
click at [34, 496] on input "checkbox" at bounding box center [34, 496] width 0 height 0
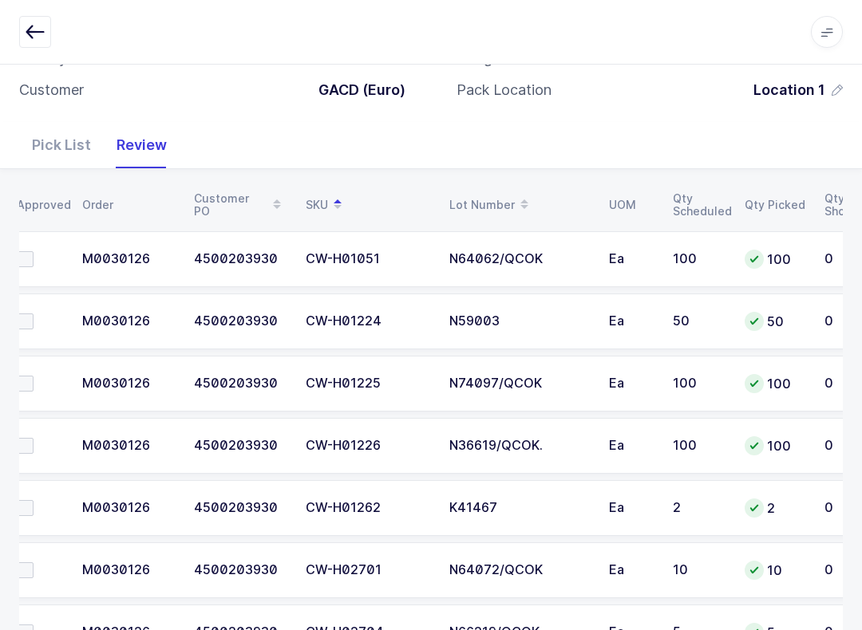
scroll to position [186, 0]
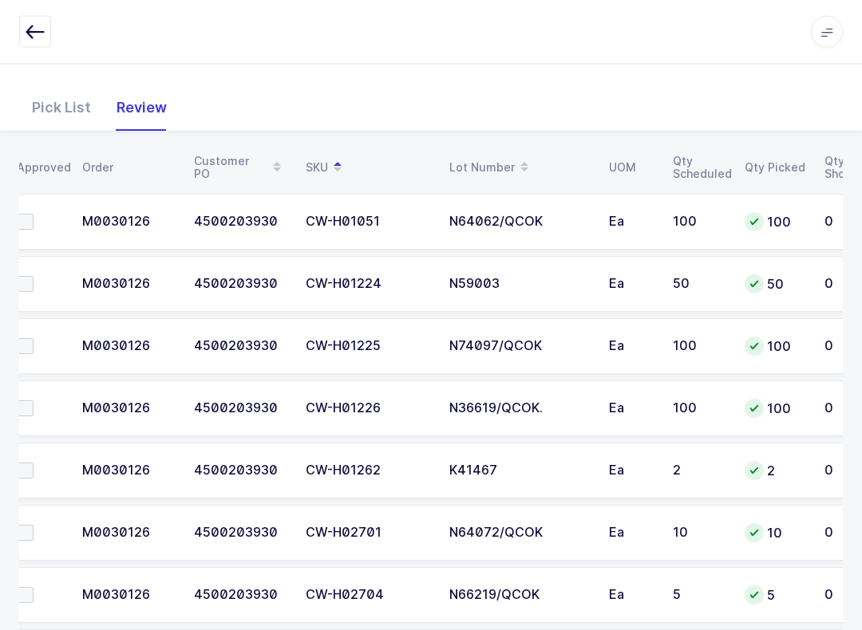
click at [38, 277] on label at bounding box center [40, 285] width 45 height 16
click at [34, 277] on input "checkbox" at bounding box center [34, 277] width 0 height 0
click at [42, 338] on label at bounding box center [40, 346] width 45 height 16
click at [34, 338] on input "checkbox" at bounding box center [34, 338] width 0 height 0
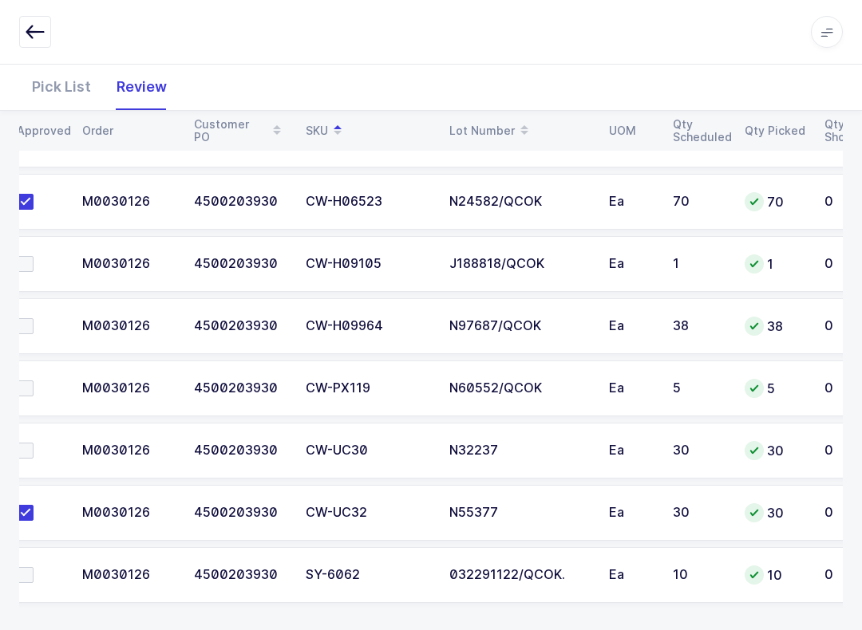
scroll to position [1087, 0]
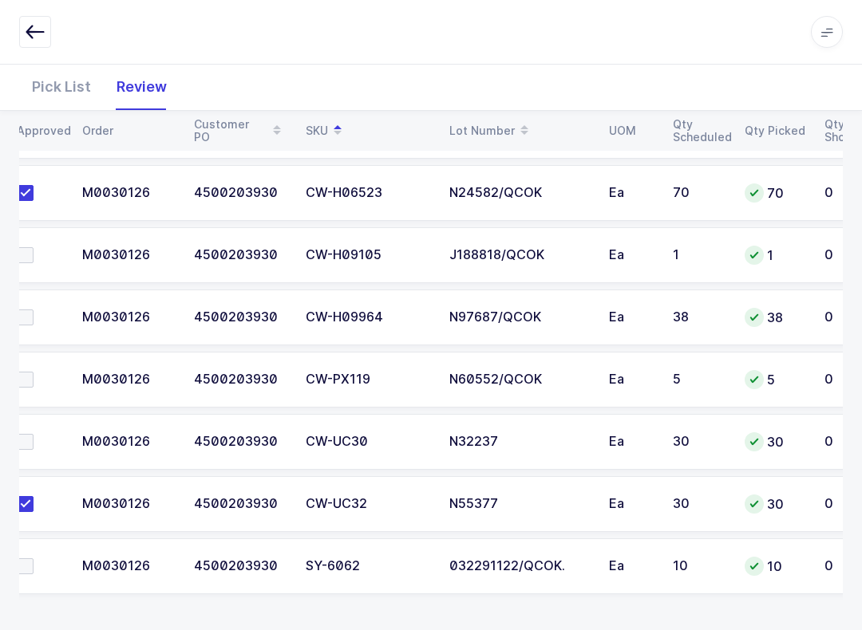
click at [34, 566] on label at bounding box center [40, 567] width 45 height 16
click at [34, 559] on input "checkbox" at bounding box center [34, 559] width 0 height 0
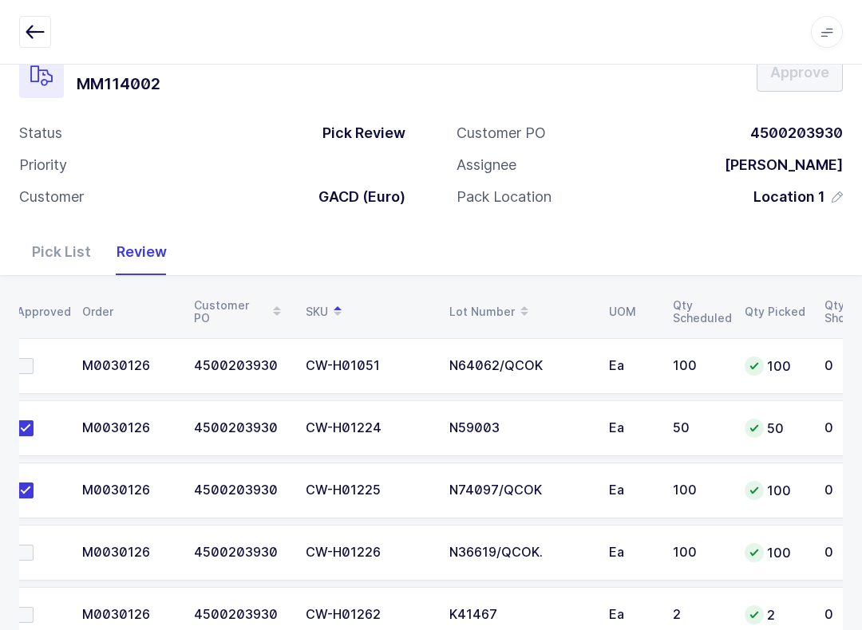
scroll to position [41, 0]
click at [30, 546] on span at bounding box center [26, 554] width 16 height 16
click at [34, 546] on input "checkbox" at bounding box center [34, 546] width 0 height 0
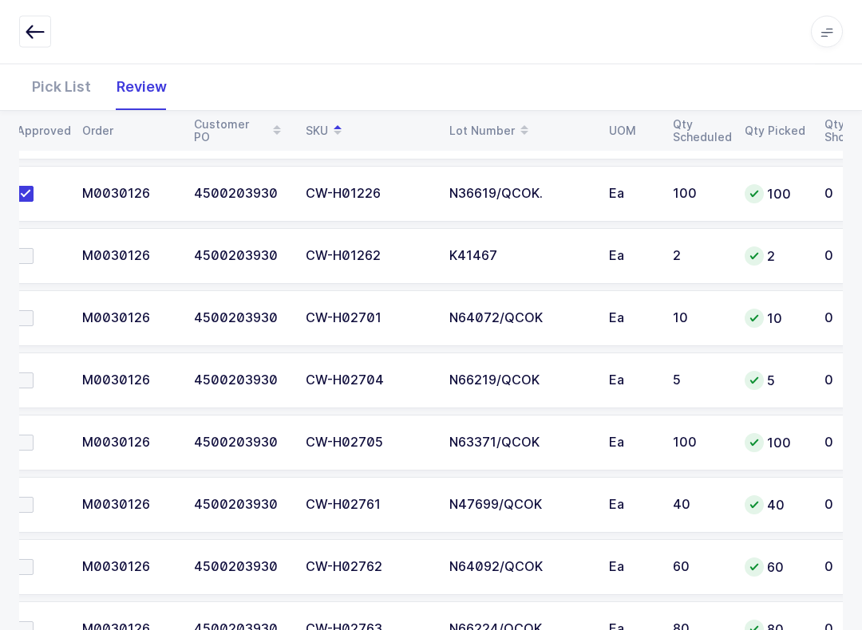
scroll to position [0, 18]
click at [36, 311] on label at bounding box center [40, 319] width 45 height 16
click at [34, 311] on input "checkbox" at bounding box center [34, 311] width 0 height 0
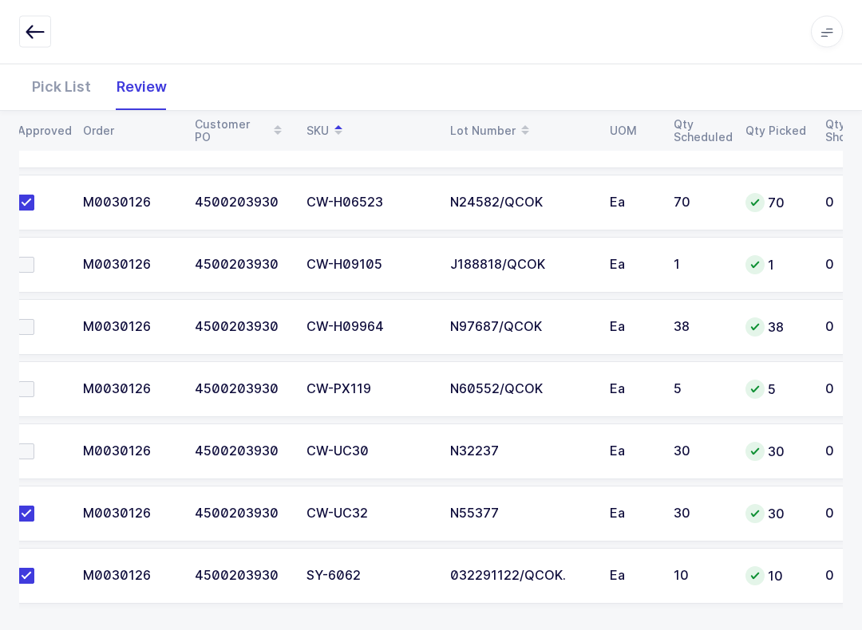
scroll to position [1080, 0]
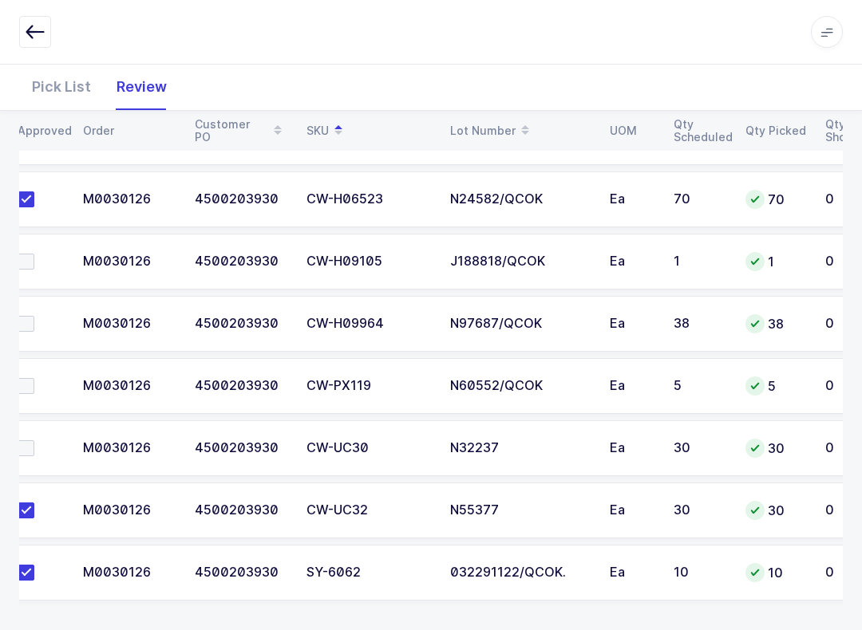
click at [37, 254] on label at bounding box center [40, 262] width 45 height 16
click at [34, 254] on input "checkbox" at bounding box center [34, 254] width 0 height 0
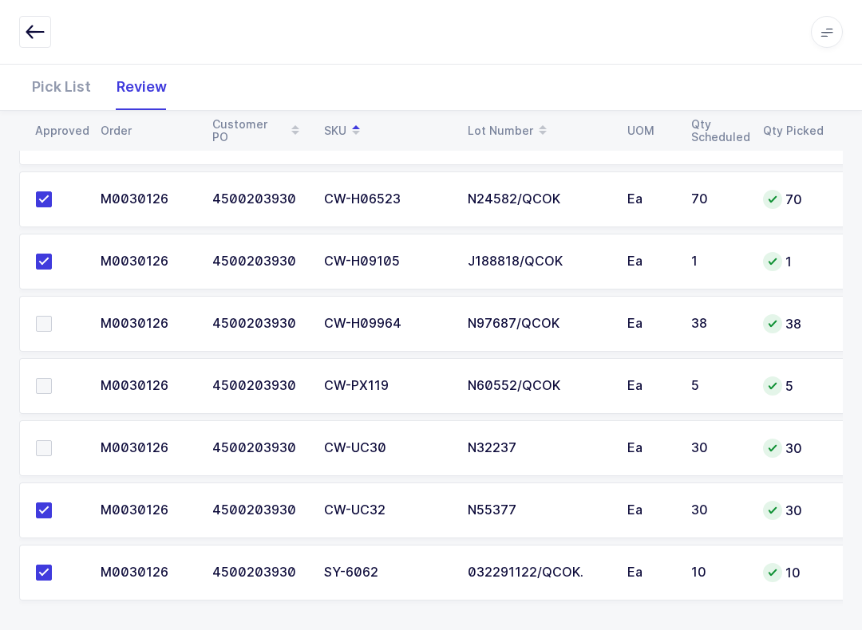
scroll to position [0, 0]
click at [39, 388] on span at bounding box center [44, 386] width 16 height 16
click at [52, 378] on input "checkbox" at bounding box center [52, 378] width 0 height 0
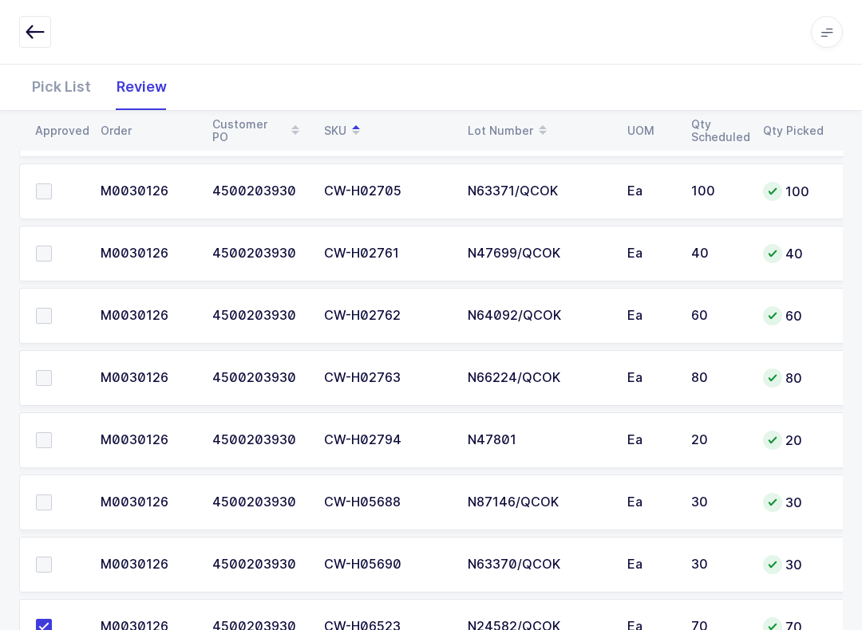
scroll to position [650, 0]
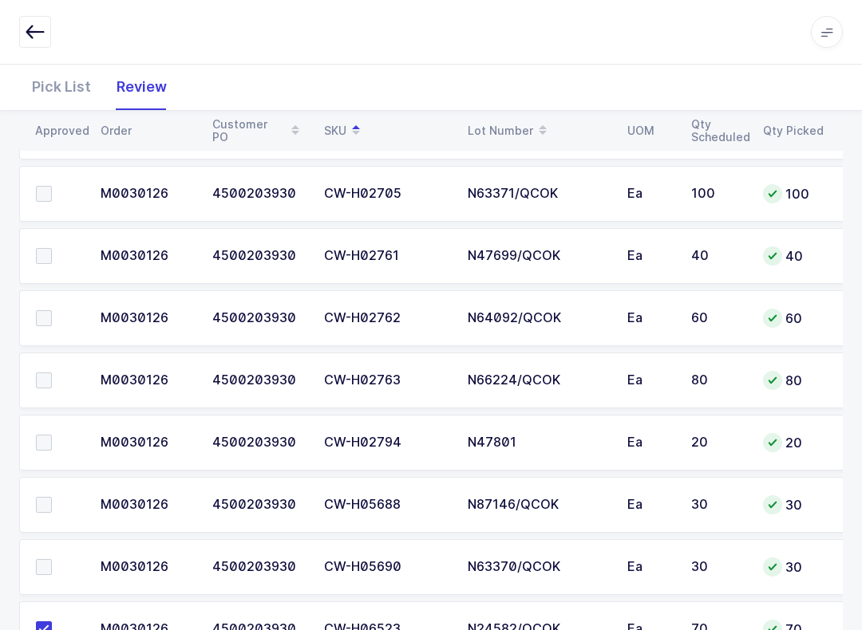
click at [47, 251] on span at bounding box center [44, 256] width 16 height 16
click at [52, 248] on input "checkbox" at bounding box center [52, 248] width 0 height 0
click at [44, 380] on span at bounding box center [44, 381] width 16 height 16
click at [52, 373] on input "checkbox" at bounding box center [52, 373] width 0 height 0
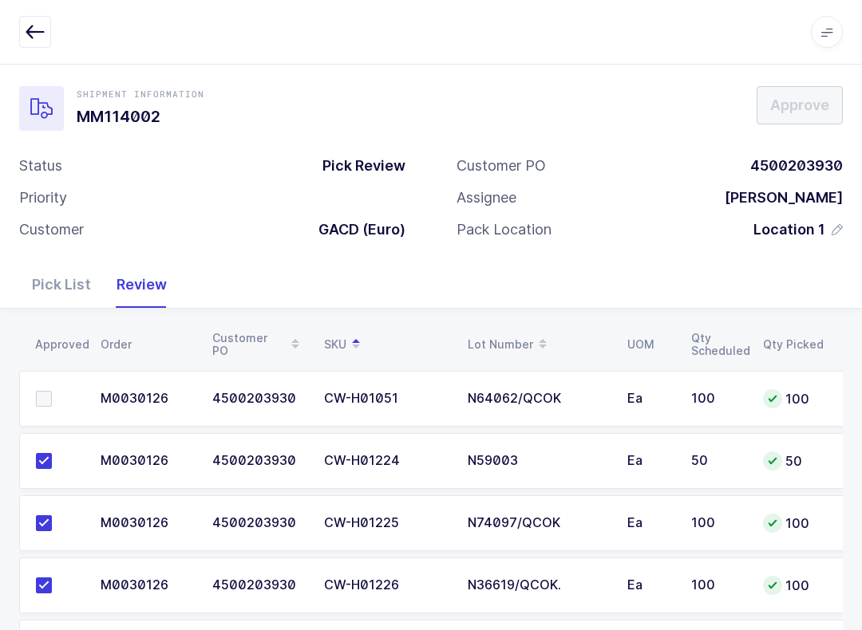
scroll to position [3, 0]
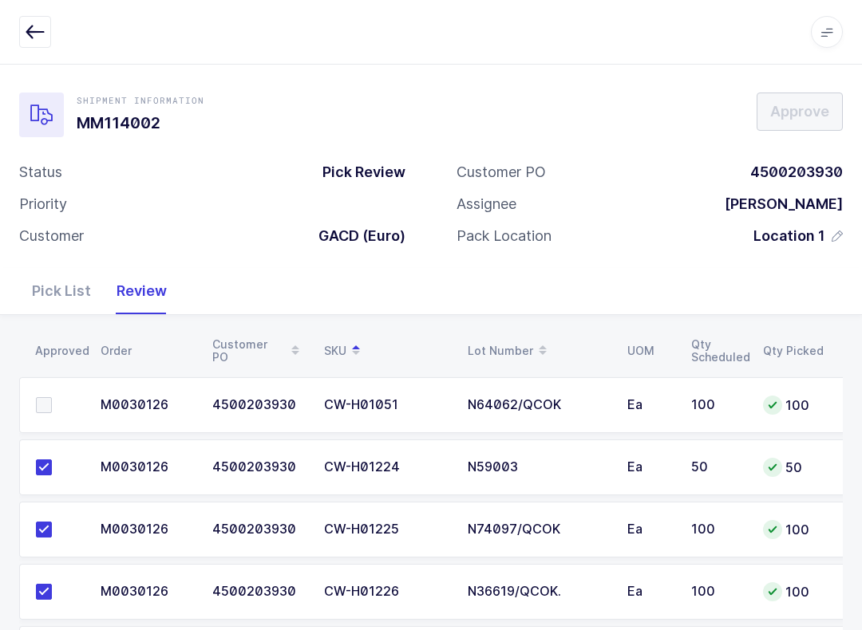
click at [49, 385] on td at bounding box center [55, 405] width 72 height 56
click at [52, 399] on label at bounding box center [58, 405] width 45 height 16
click at [52, 397] on input "checkbox" at bounding box center [52, 397] width 0 height 0
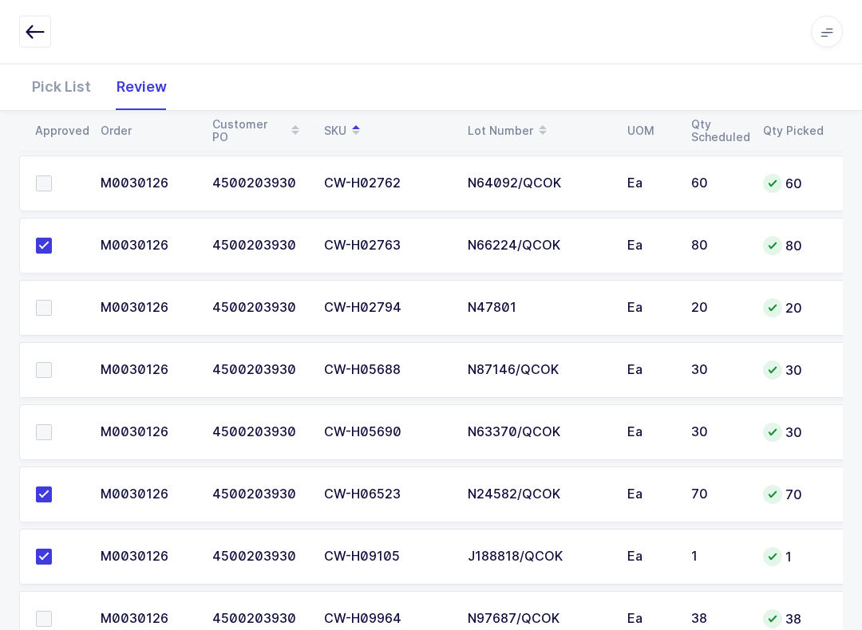
scroll to position [786, 0]
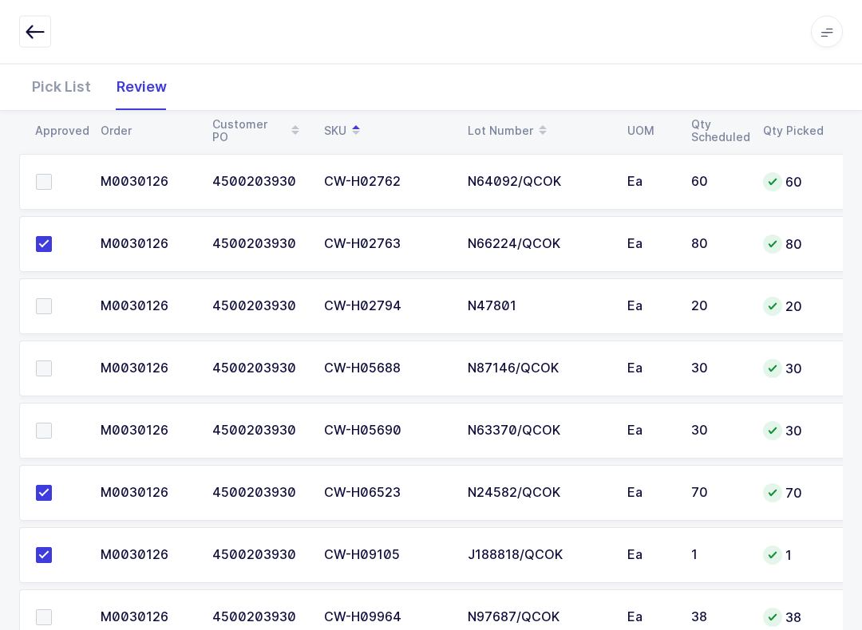
click at [45, 428] on span at bounding box center [44, 432] width 16 height 16
click at [52, 424] on input "checkbox" at bounding box center [52, 424] width 0 height 0
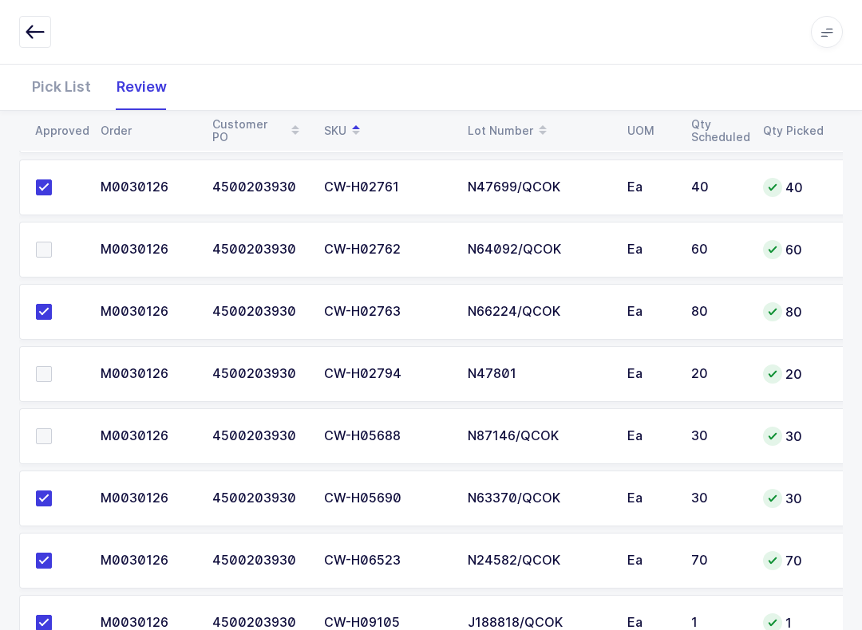
scroll to position [717, 0]
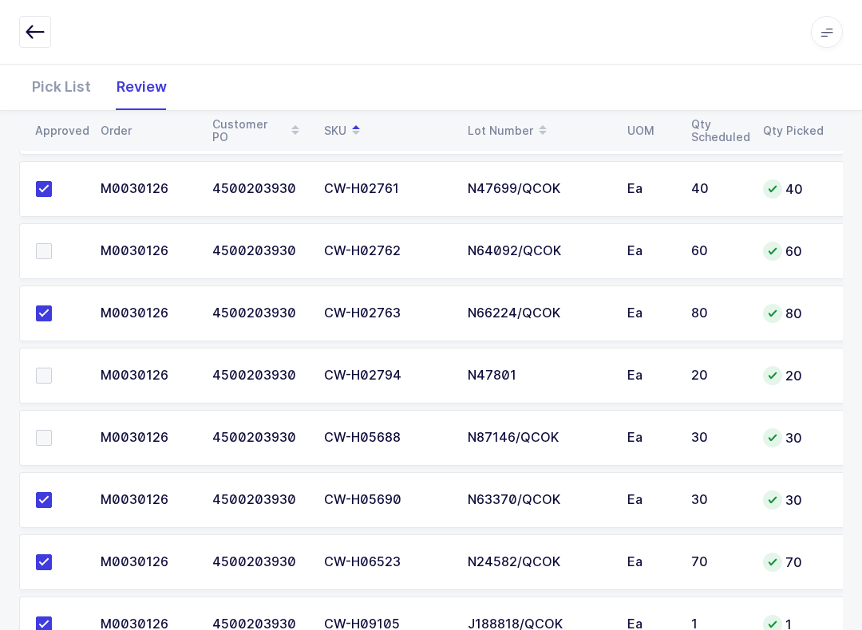
click at [60, 243] on label at bounding box center [58, 251] width 45 height 16
click at [52, 243] on input "checkbox" at bounding box center [52, 243] width 0 height 0
click at [38, 442] on span at bounding box center [44, 438] width 16 height 16
click at [52, 430] on input "checkbox" at bounding box center [52, 430] width 0 height 0
click at [42, 377] on span at bounding box center [44, 376] width 16 height 16
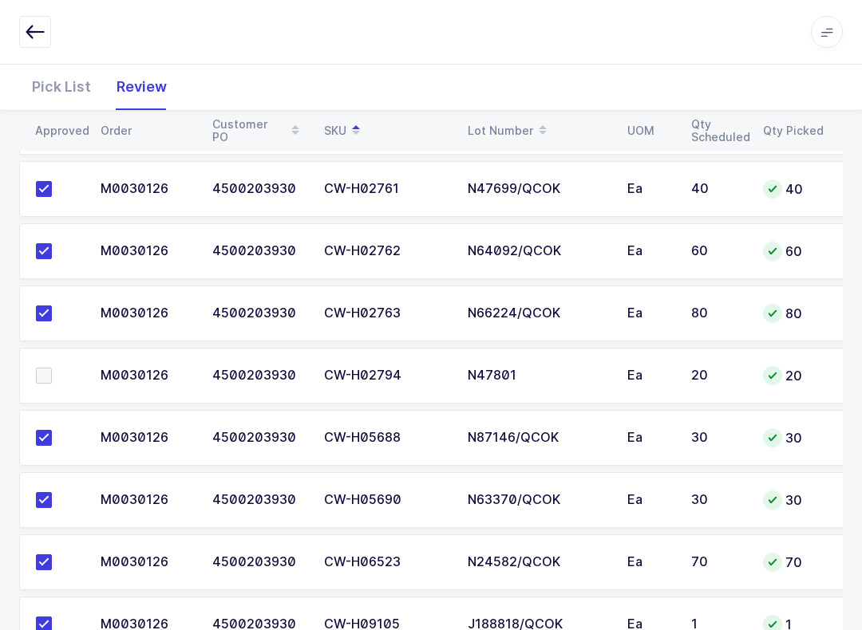
click at [52, 368] on input "checkbox" at bounding box center [52, 368] width 0 height 0
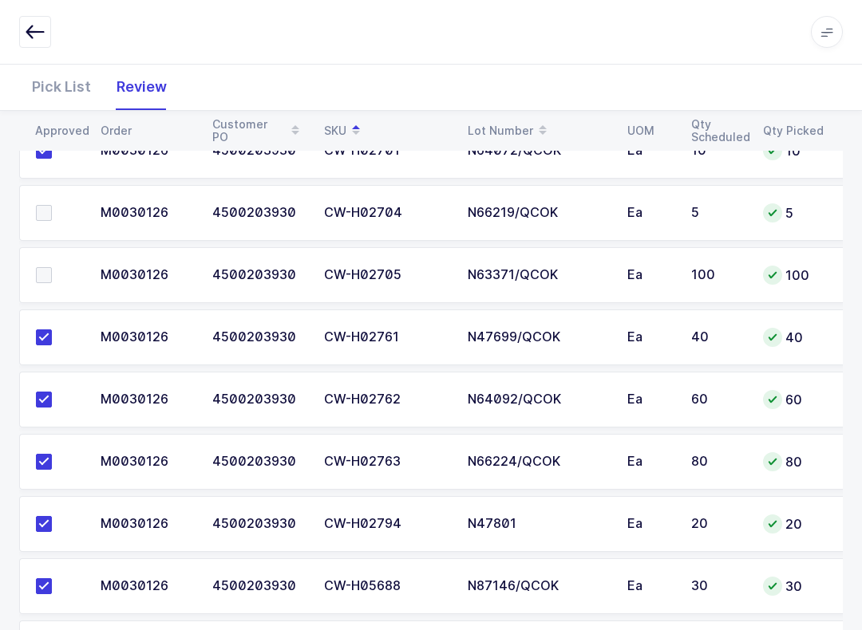
scroll to position [551, 0]
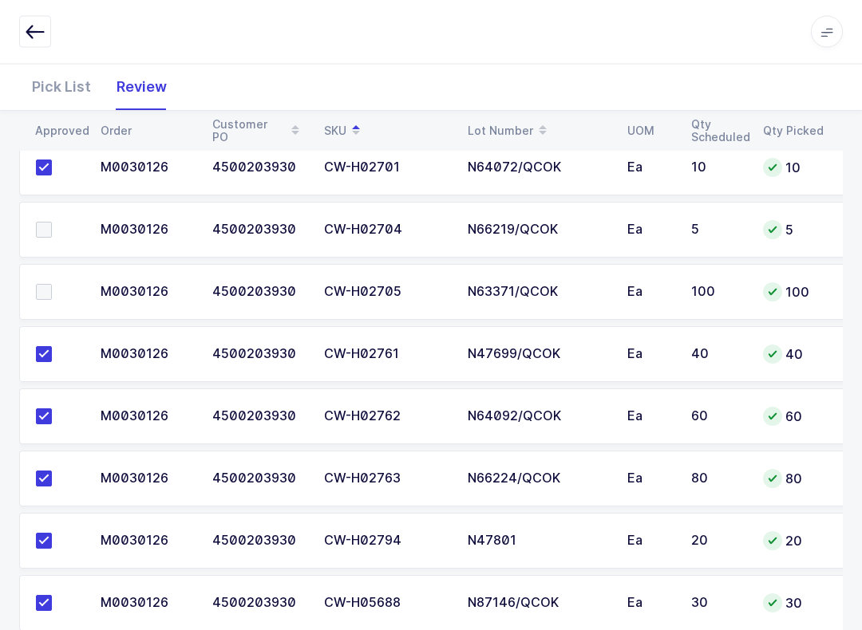
click at [45, 285] on span at bounding box center [44, 293] width 16 height 16
click at [52, 285] on input "checkbox" at bounding box center [52, 285] width 0 height 0
click at [51, 224] on span at bounding box center [44, 230] width 16 height 16
click at [52, 222] on input "checkbox" at bounding box center [52, 222] width 0 height 0
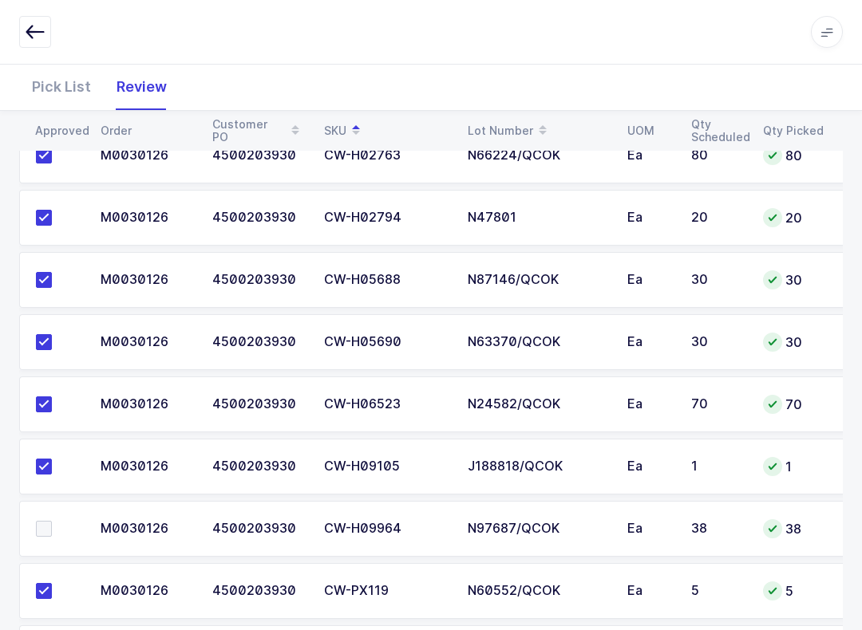
scroll to position [886, 0]
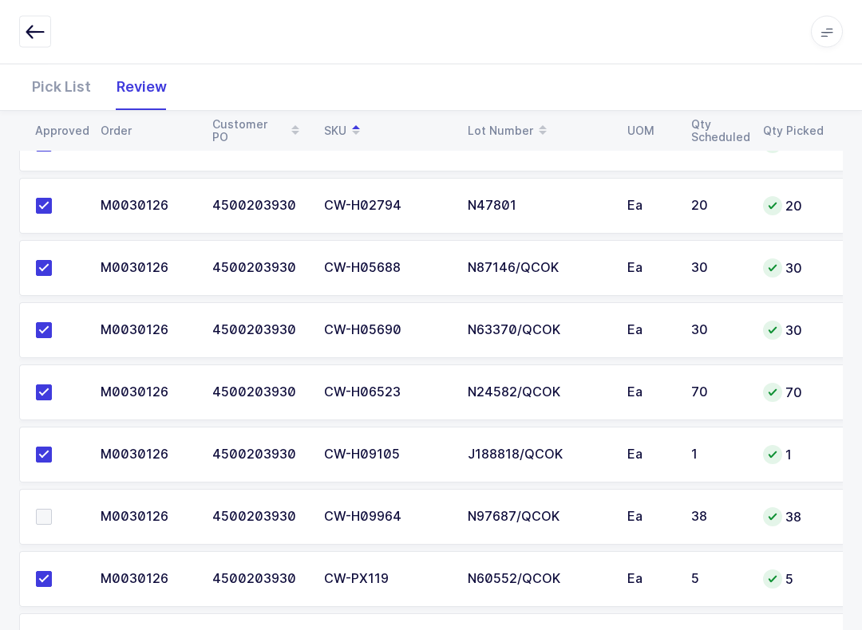
click at [51, 521] on span at bounding box center [44, 518] width 16 height 16
click at [52, 510] on input "checkbox" at bounding box center [52, 510] width 0 height 0
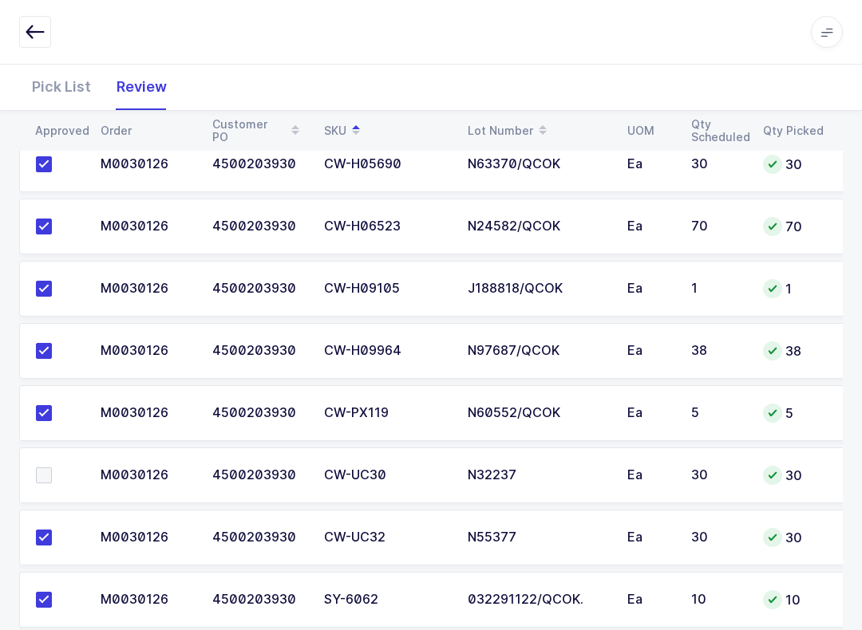
scroll to position [1087, 0]
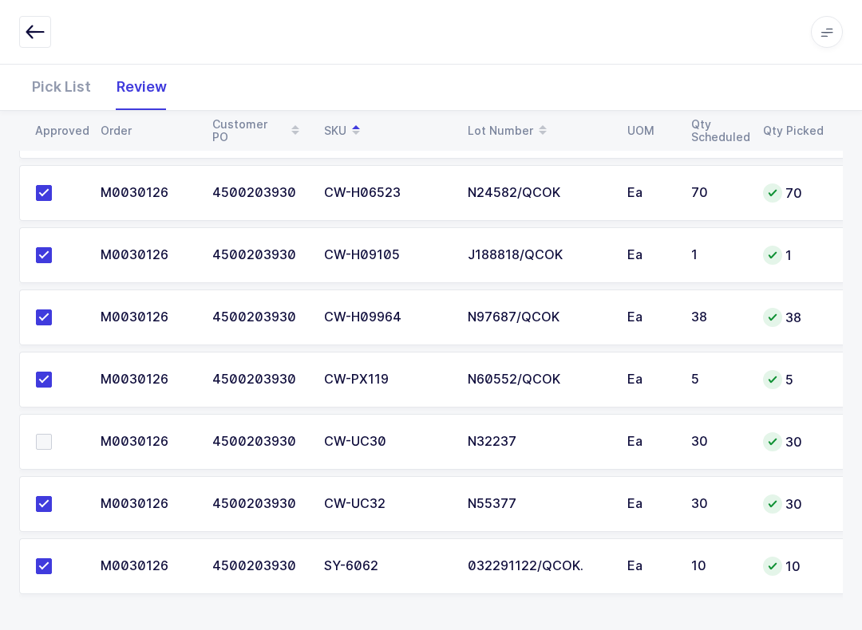
click at [53, 434] on label at bounding box center [58, 442] width 45 height 16
click at [52, 434] on input "checkbox" at bounding box center [52, 434] width 0 height 0
click at [353, 274] on td "CW-H09105" at bounding box center [386, 255] width 144 height 56
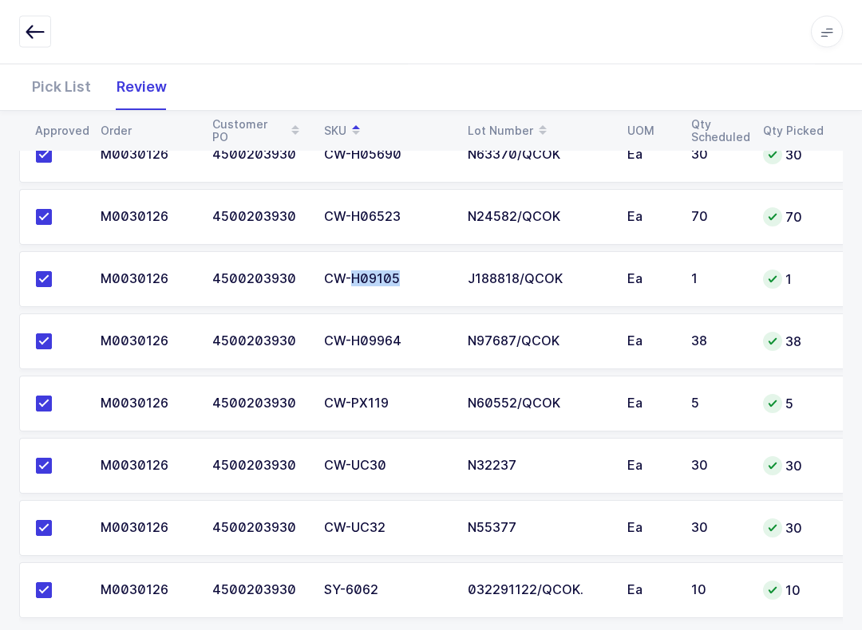
scroll to position [1016, 0]
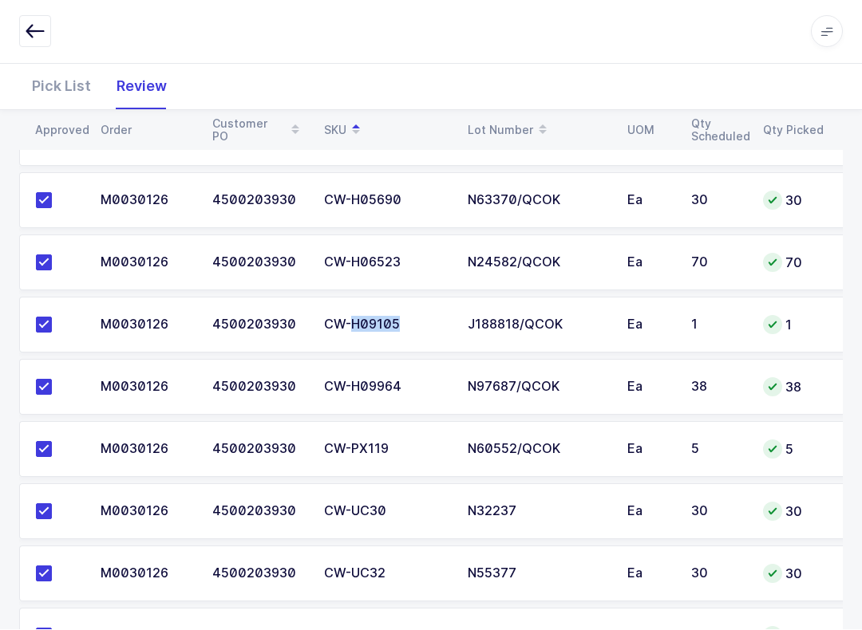
click at [341, 453] on div "CW-PX119" at bounding box center [386, 450] width 124 height 14
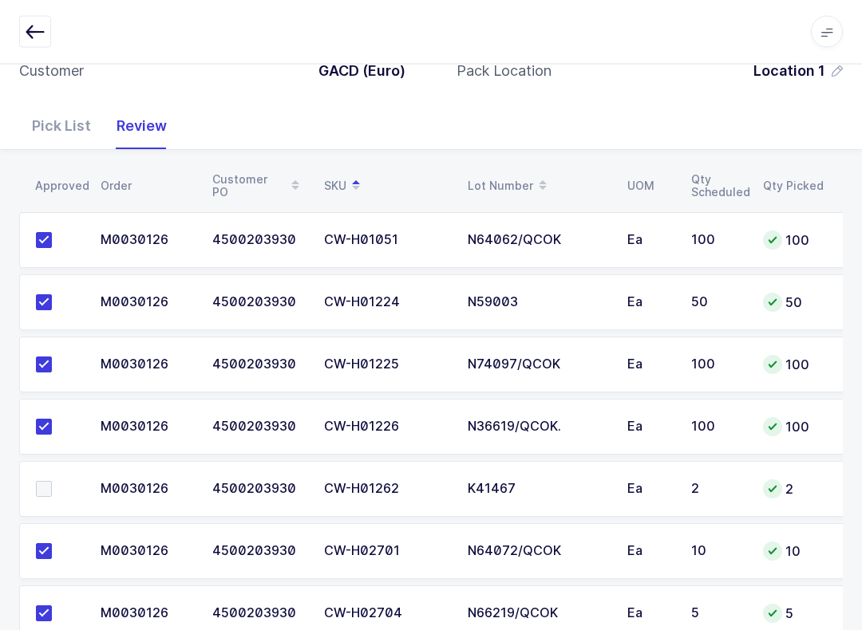
scroll to position [168, 0]
click at [56, 481] on label at bounding box center [58, 489] width 45 height 16
click at [52, 481] on input "checkbox" at bounding box center [52, 481] width 0 height 0
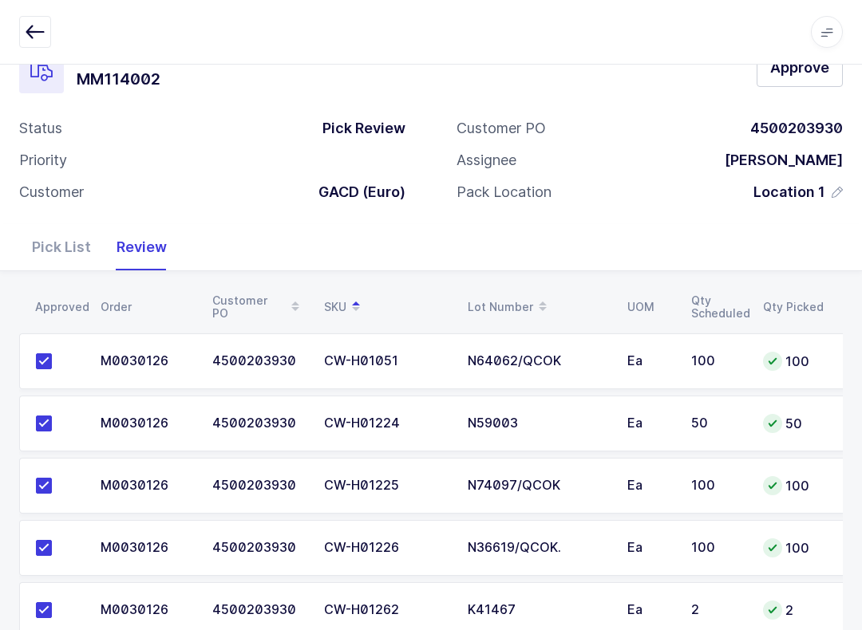
scroll to position [0, 0]
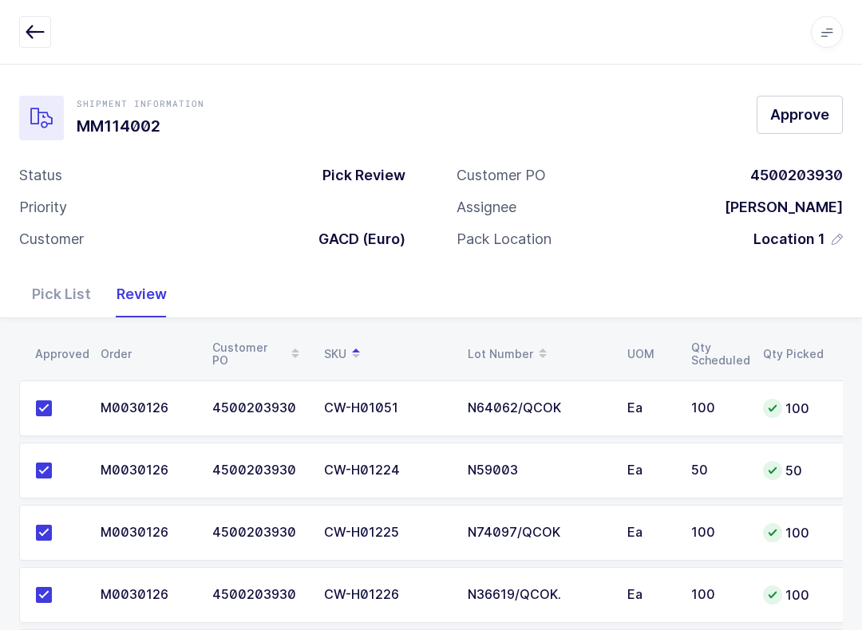
click at [645, 116] on span "Approve" at bounding box center [799, 115] width 59 height 20
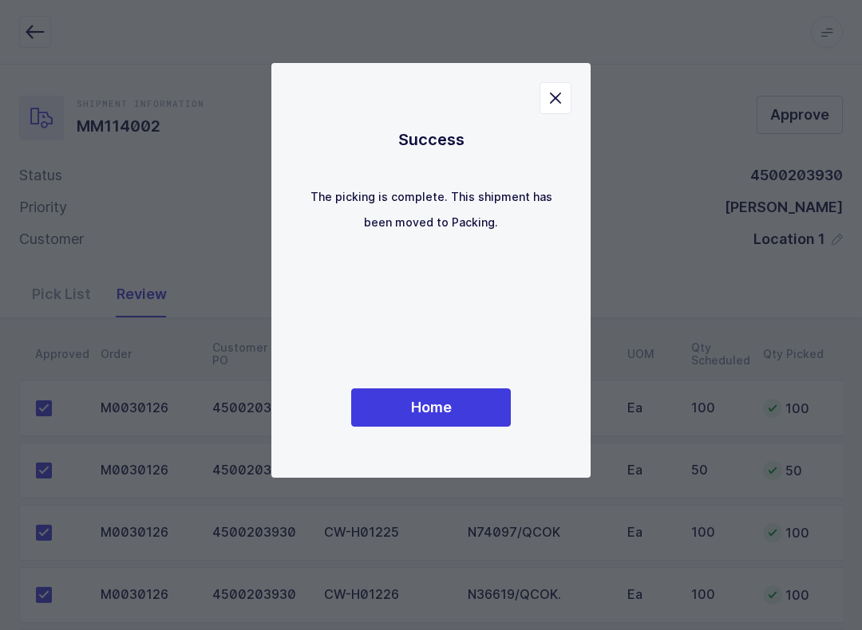
click at [441, 410] on span "Home" at bounding box center [431, 407] width 41 height 20
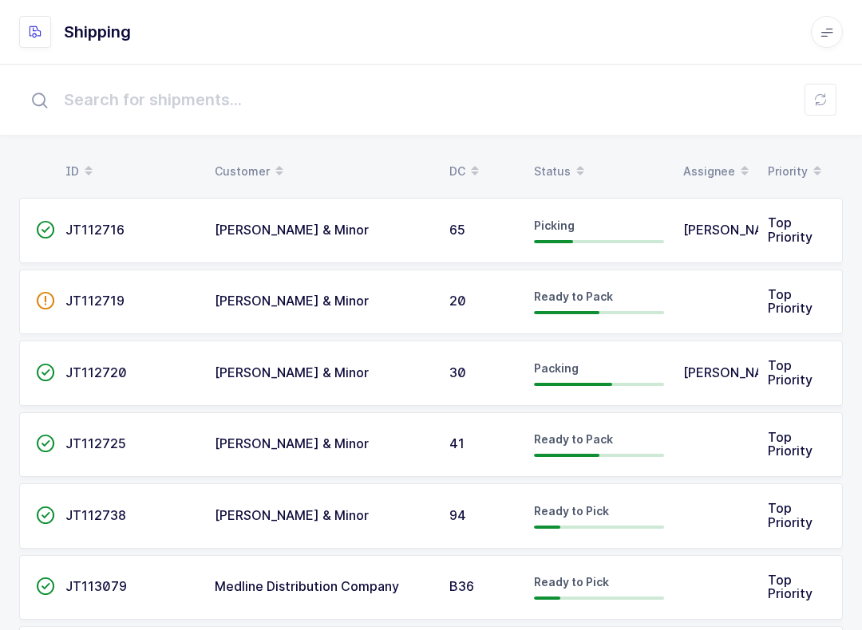
click at [574, 159] on span at bounding box center [579, 171] width 19 height 27
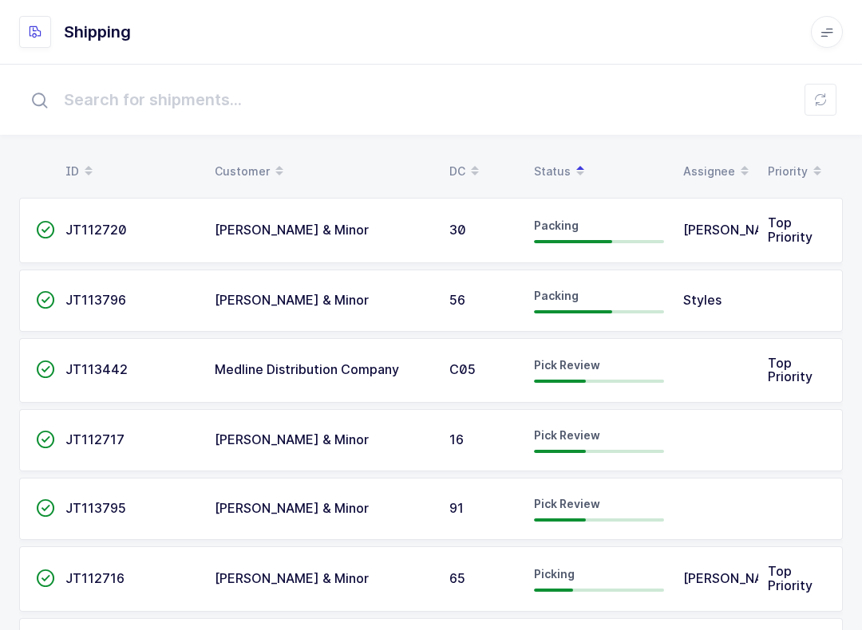
click at [645, 101] on button at bounding box center [820, 100] width 32 height 32
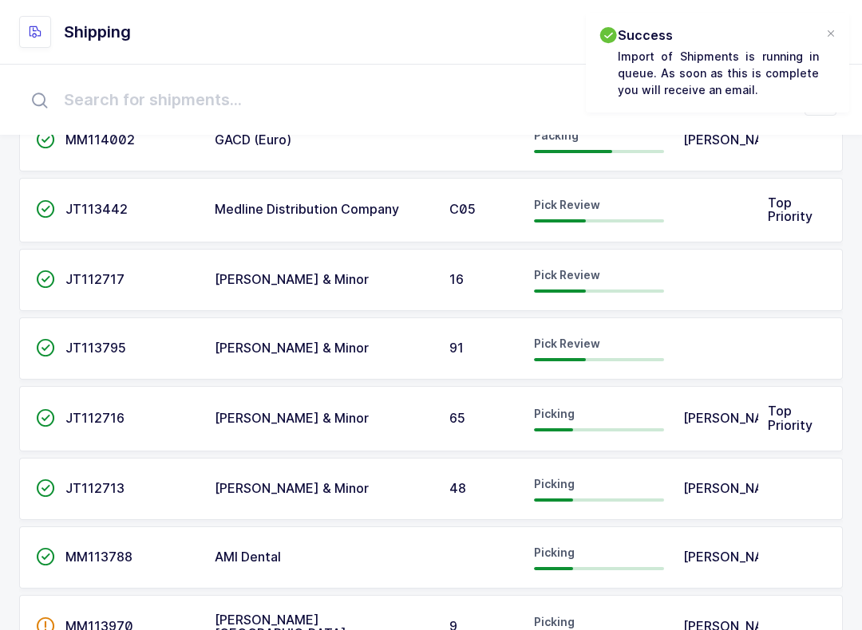
scroll to position [231, 0]
